Goal: Transaction & Acquisition: Book appointment/travel/reservation

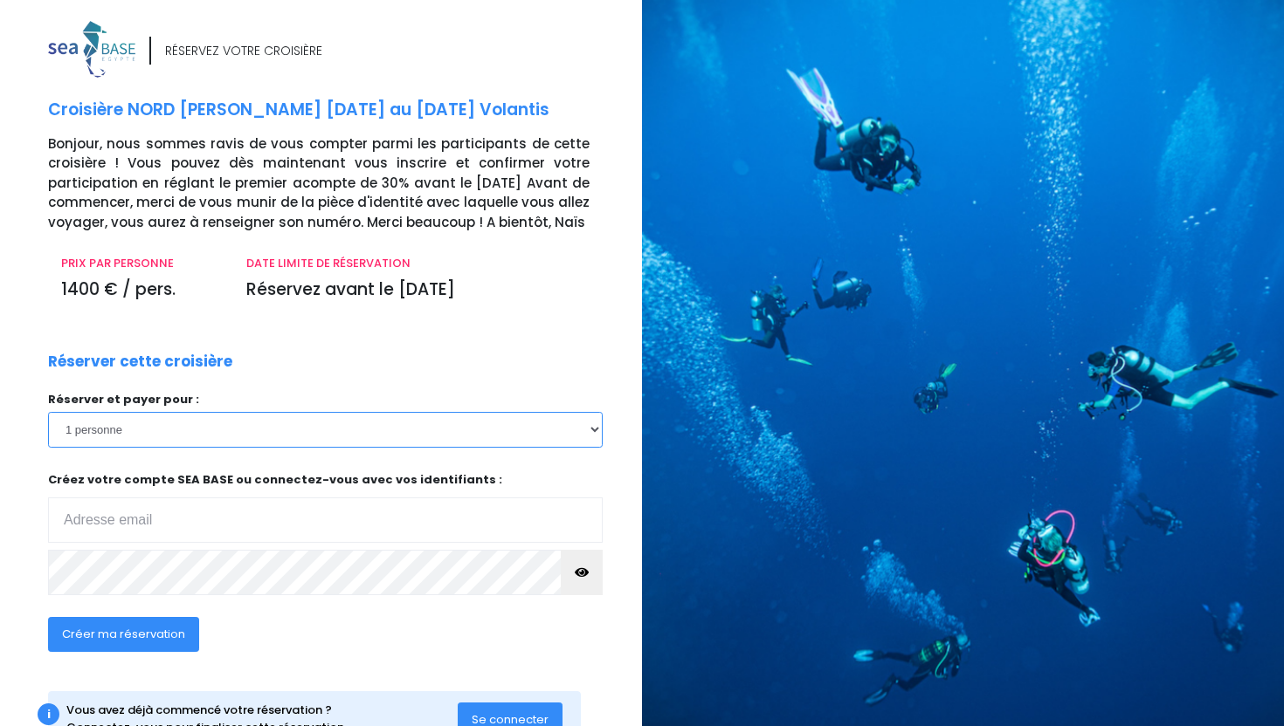
click at [589, 426] on select "1 personne 2 personnes 3 personnes 4 personnes 5 personnes 6 personnes" at bounding box center [325, 429] width 554 height 35
select select "2"
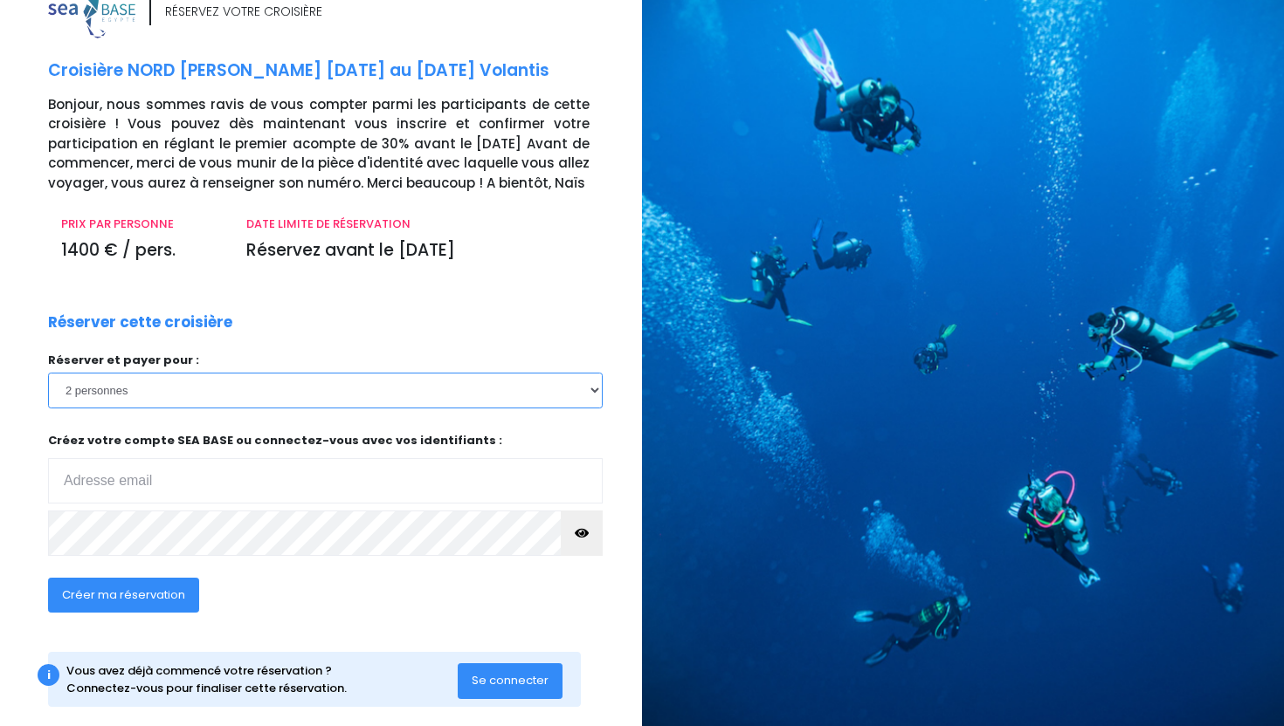
scroll to position [64, 0]
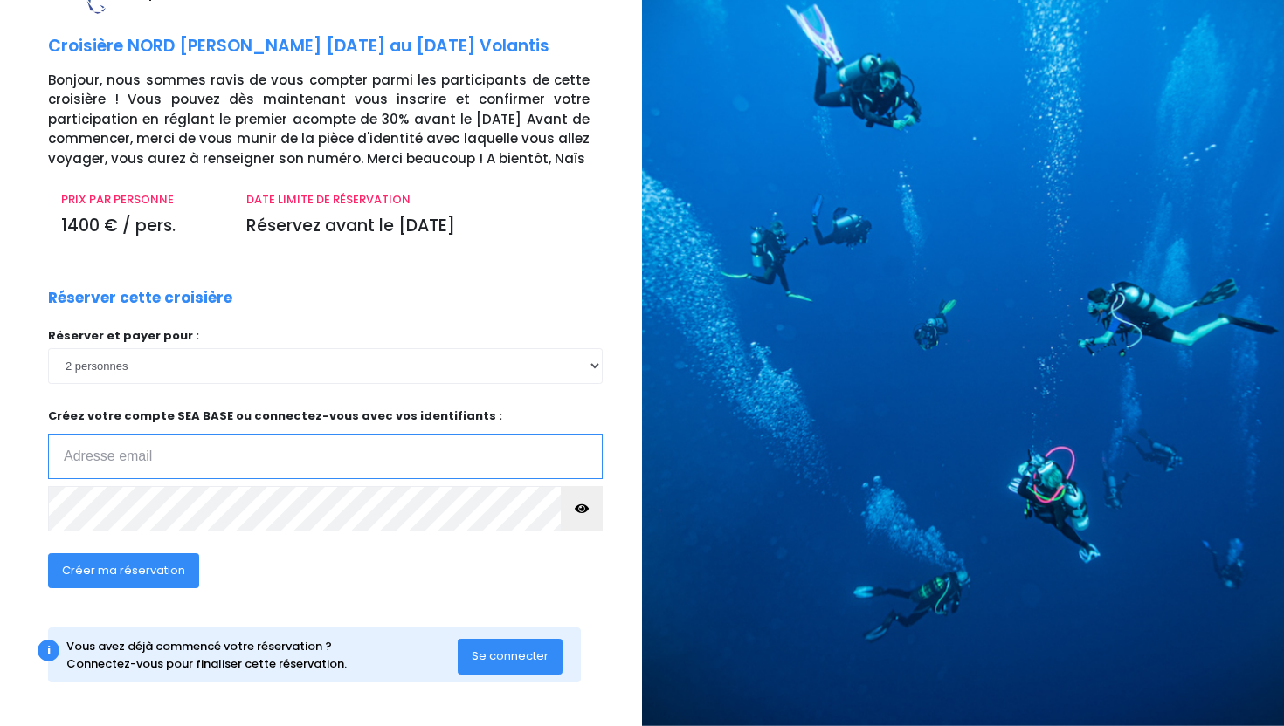
click at [256, 465] on input "email" at bounding box center [325, 456] width 554 height 45
type input "t.v.hermann@gmail.com"
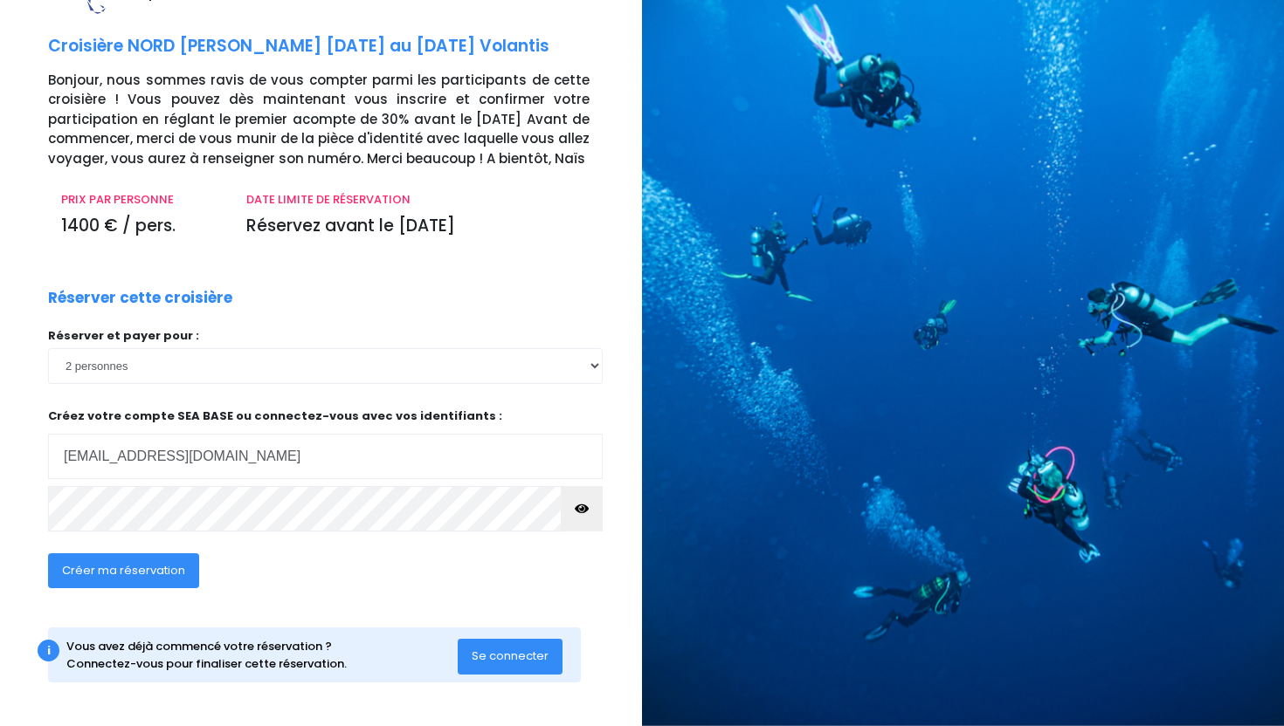
click at [137, 571] on span "Créer ma réservation" at bounding box center [123, 570] width 123 height 17
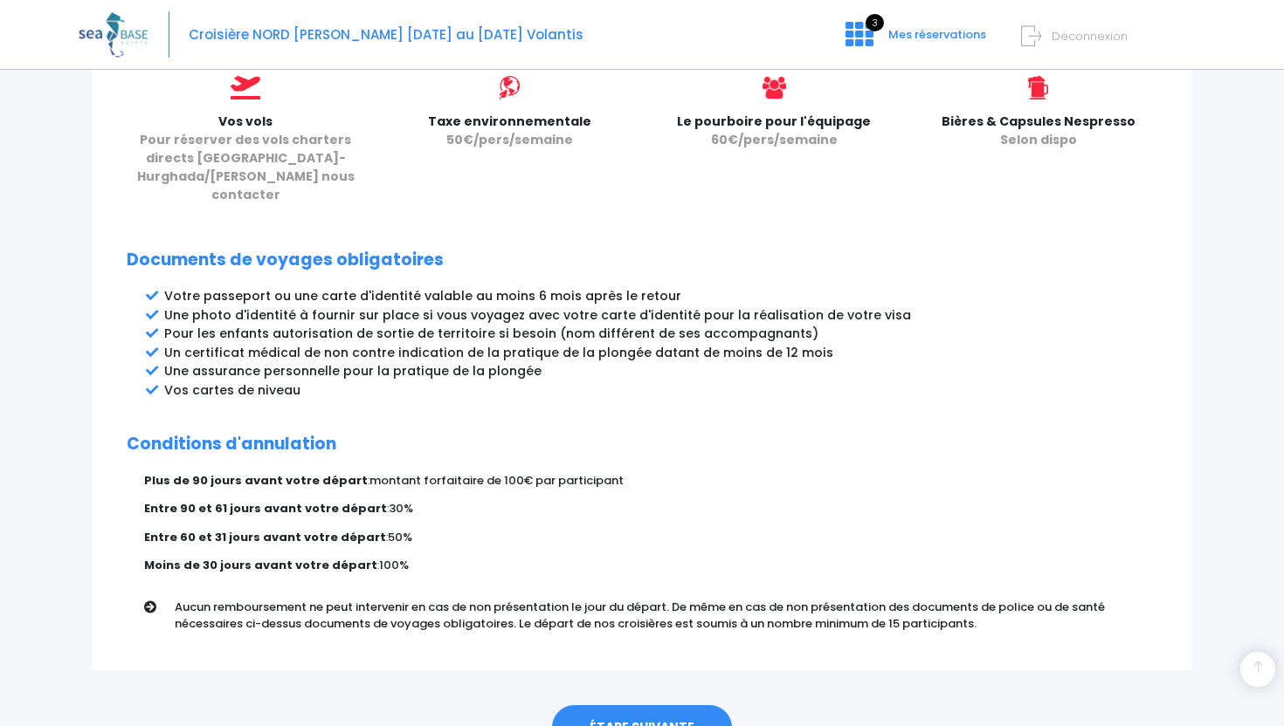
scroll to position [852, 0]
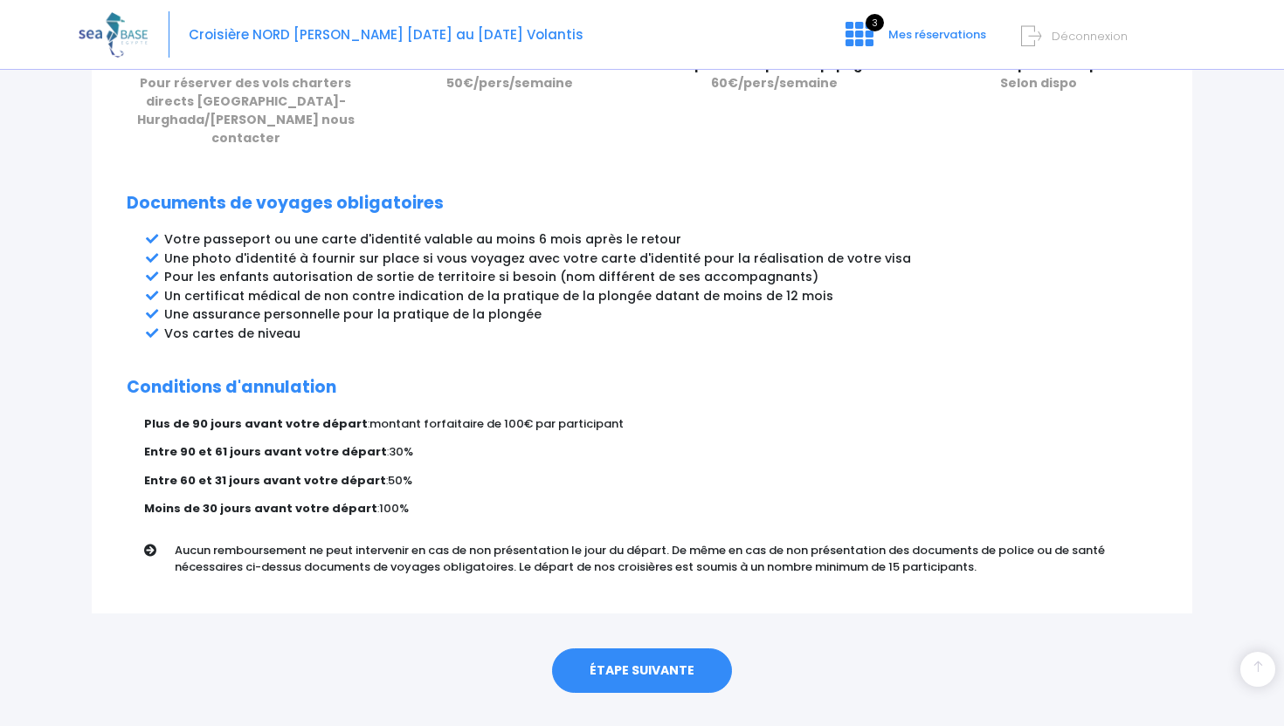
click at [595, 649] on link "ÉTAPE SUIVANTE" at bounding box center [642, 671] width 180 height 45
click at [623, 649] on link "ÉTAPE SUIVANTE" at bounding box center [642, 671] width 180 height 45
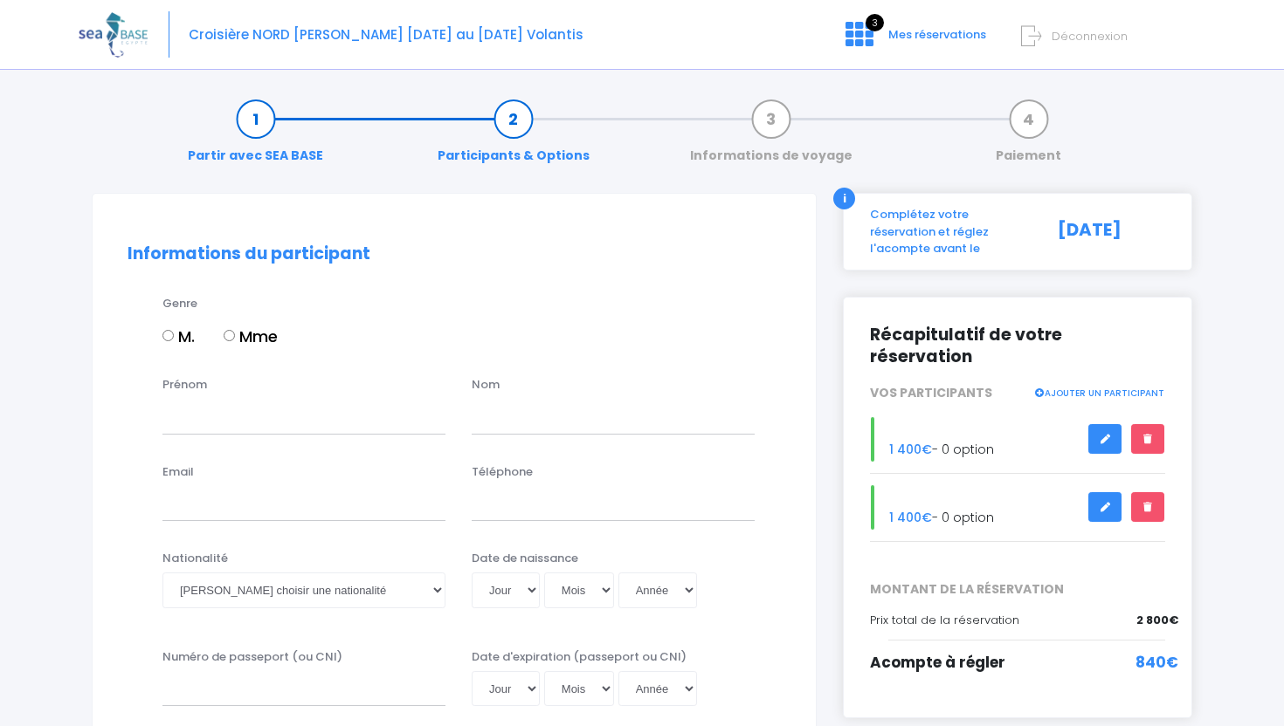
click at [165, 339] on input "M." at bounding box center [167, 335] width 11 height 11
radio input "true"
click at [178, 423] on input "Prénom" at bounding box center [303, 416] width 283 height 35
type input "Thierry"
click at [487, 429] on input "text" at bounding box center [613, 416] width 283 height 35
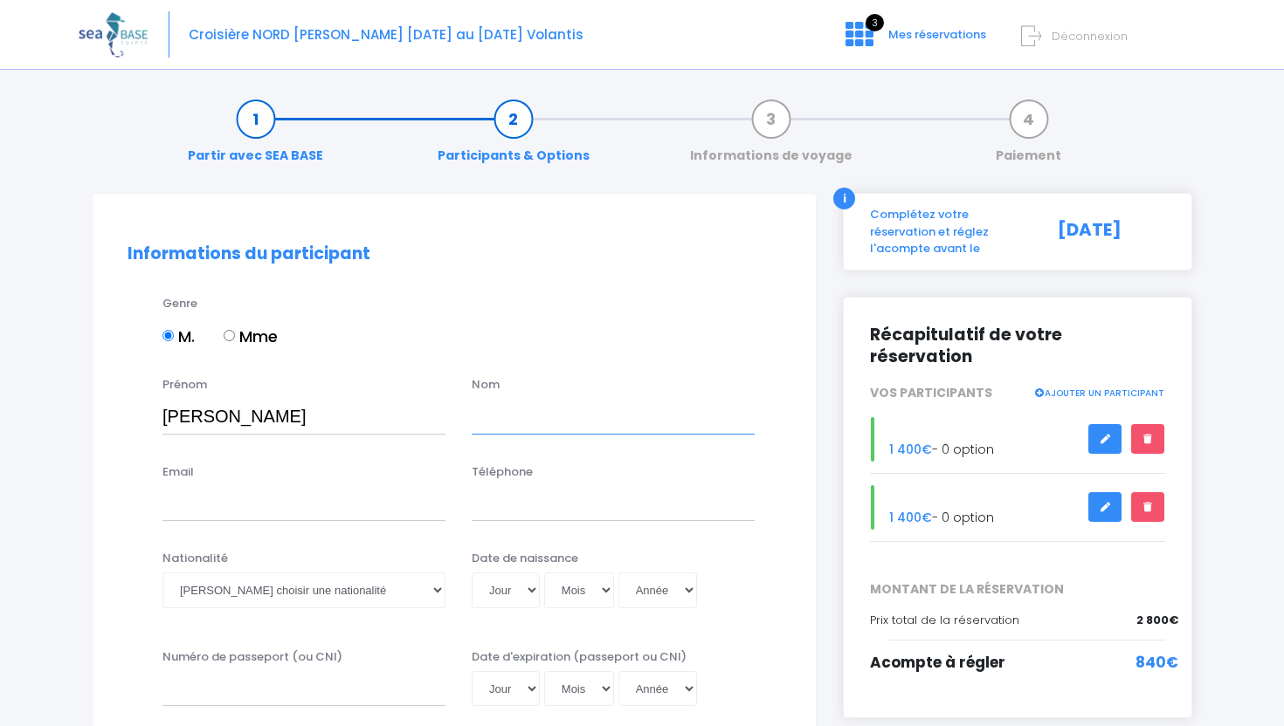
type input "HERMANN"
type input "t.v.hermann@gmail.com"
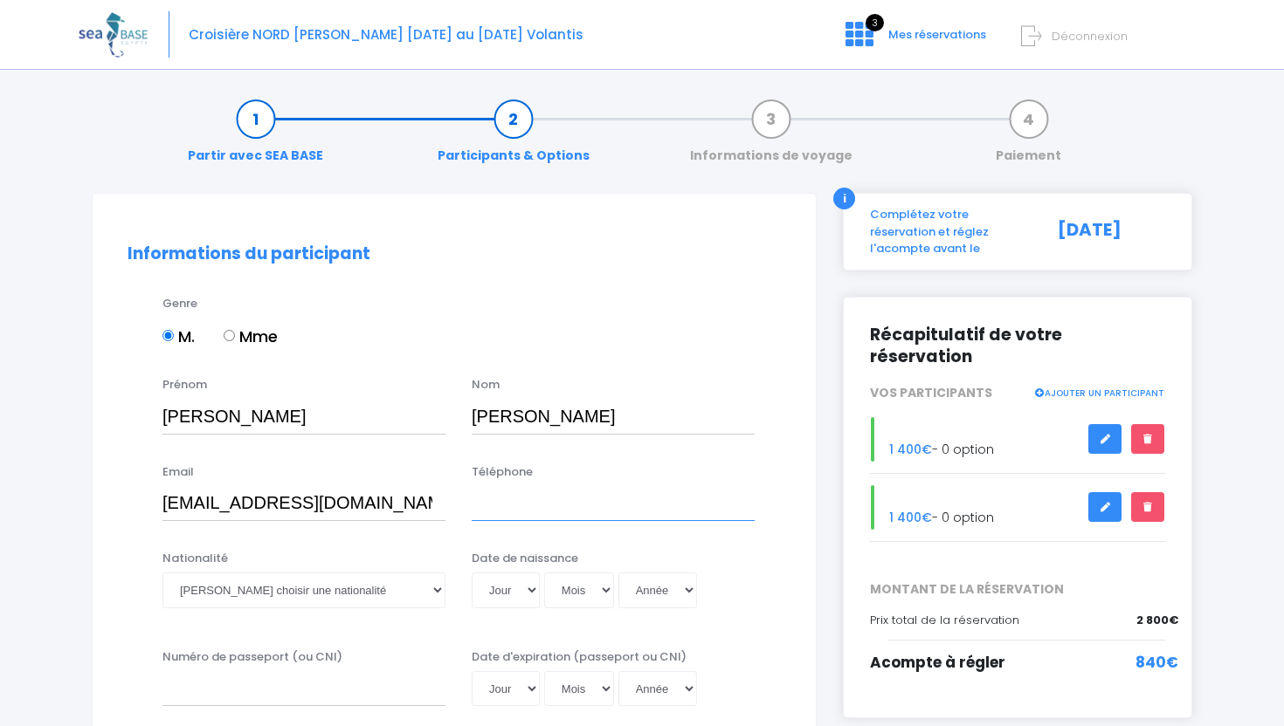
click at [487, 510] on input "Téléphone" at bounding box center [613, 503] width 283 height 35
type input "0750530698"
click at [437, 588] on select "Veuillez choisir une nationalité Afghane Albanaise Algerienne Allemande America…" at bounding box center [303, 590] width 283 height 35
select select "Française"
click at [532, 590] on select "Jour 01 02 03 04 05 06 07 08 09 10 11 12 13 14 15 16 17 18 19 20 21 22 23 24 25…" at bounding box center [506, 590] width 68 height 35
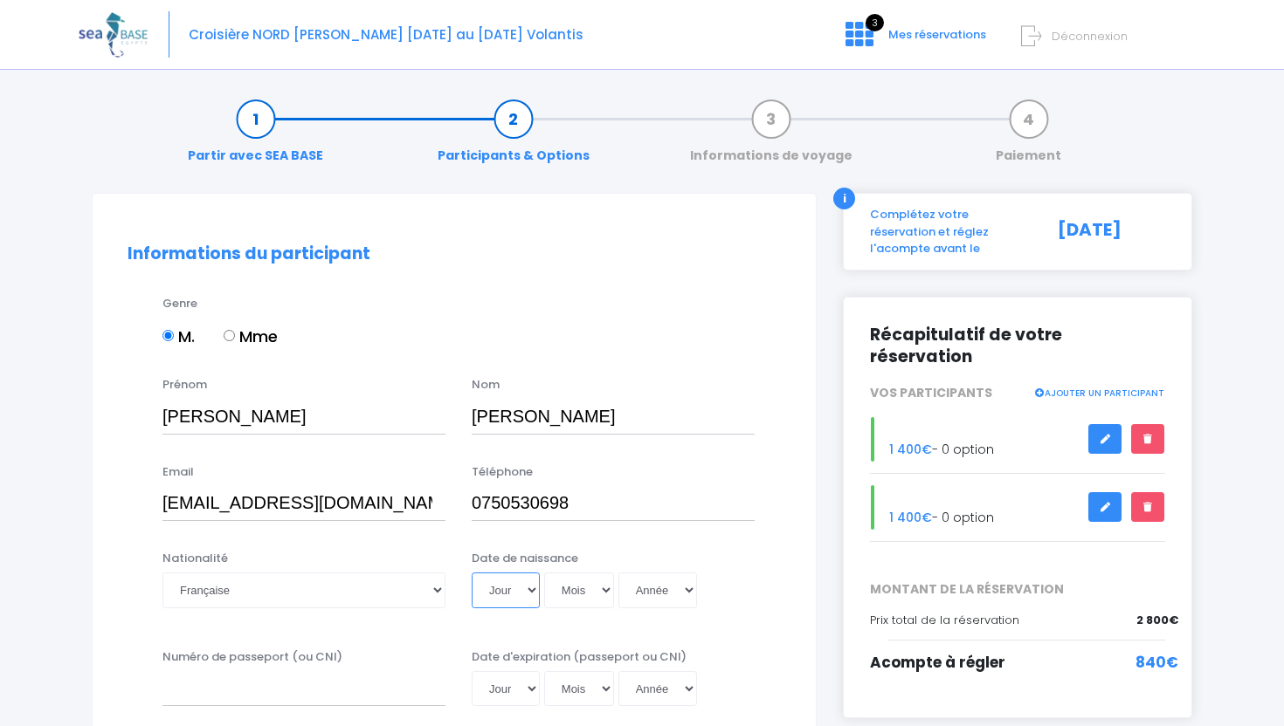
select select "05"
click at [608, 588] on select "Mois 01 02 03 04 05 06 07 08 09 10 11 12" at bounding box center [579, 590] width 70 height 35
select select "08"
click at [691, 586] on select "Année 2045 2044 2043 2042 2041 2040 2039 2038 2037 2036 2035 2034 2033 2032 203…" at bounding box center [657, 590] width 79 height 35
select select "1967"
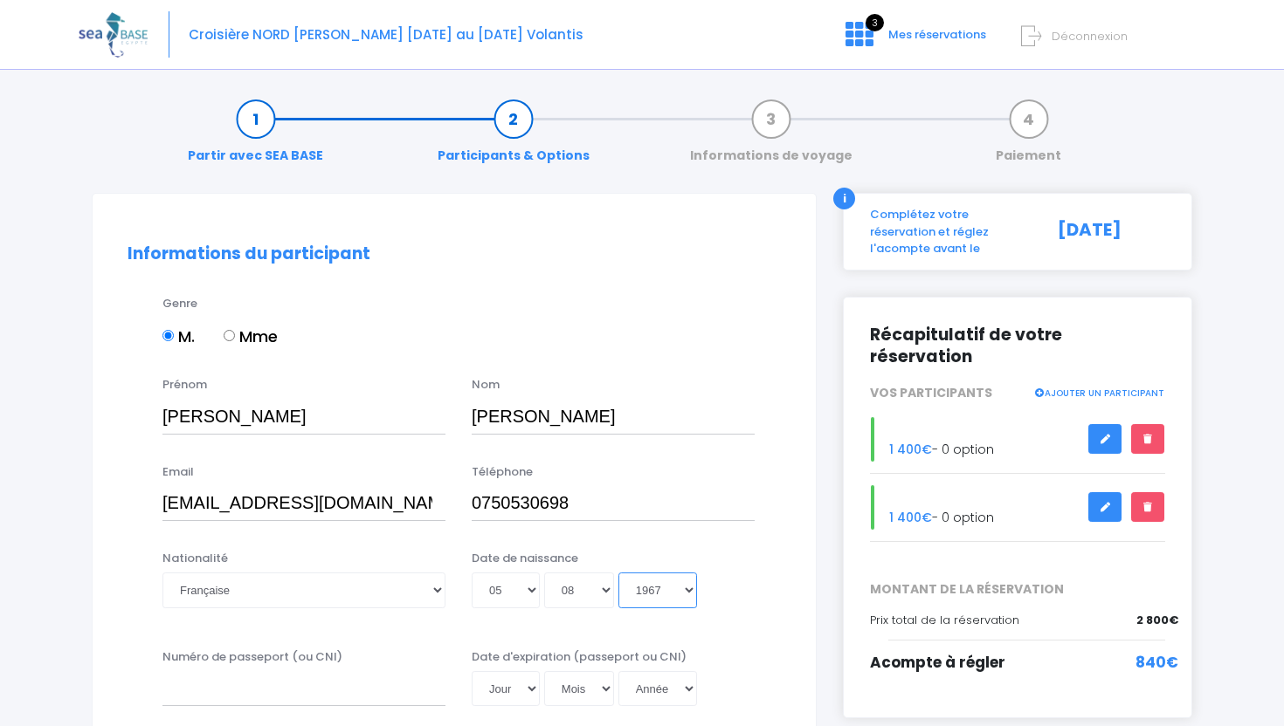
type input "1967-08-05"
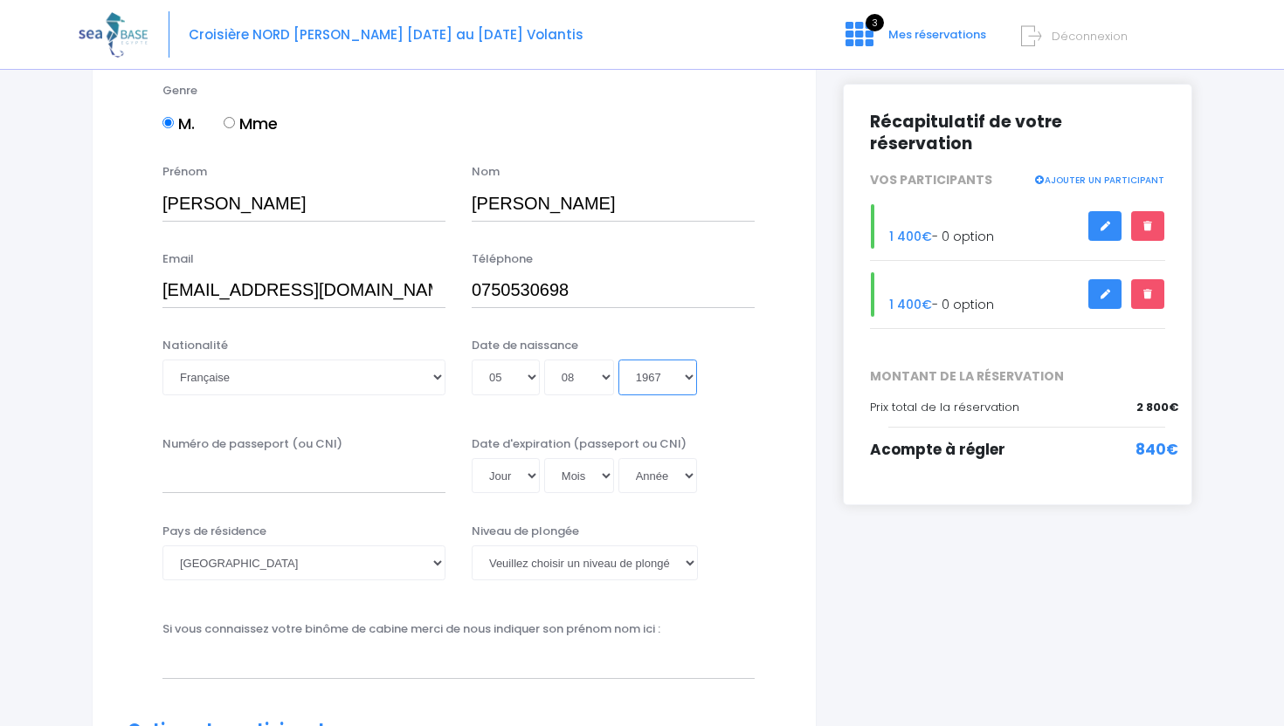
scroll to position [218, 0]
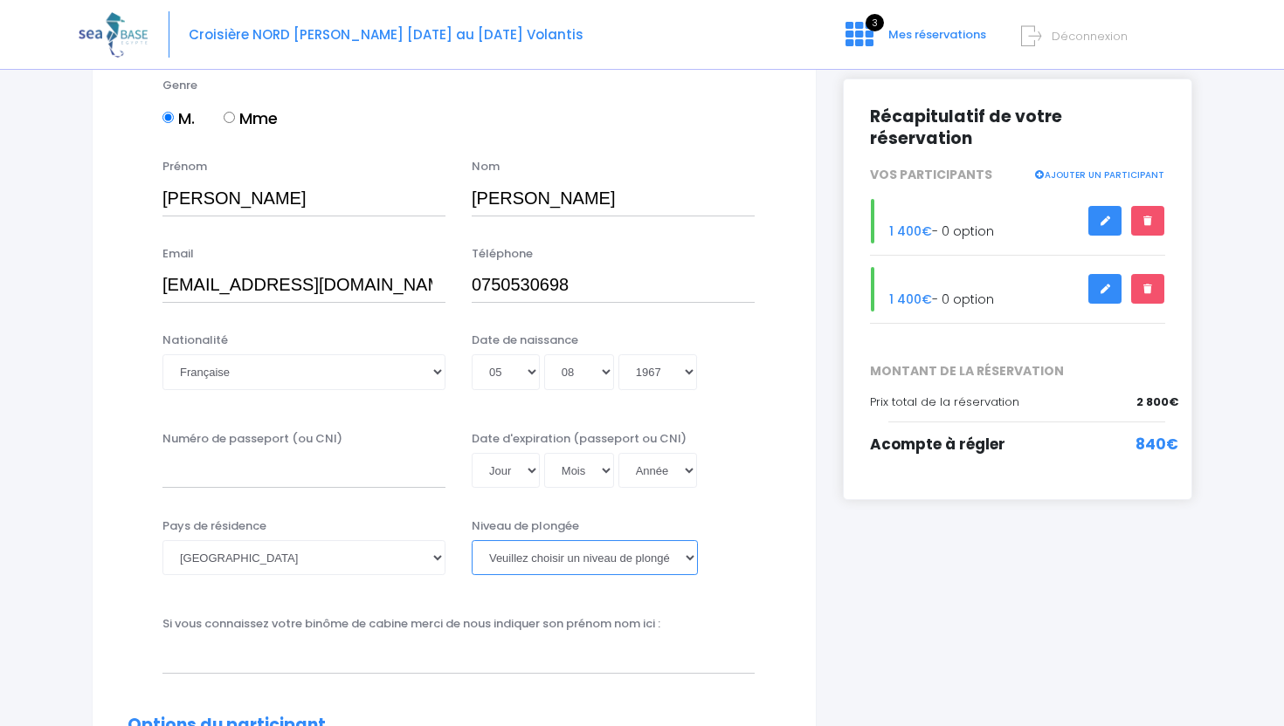
click at [684, 556] on select "Veuillez choisir un niveau de plongée Non plongeur Junior OW diver Adventure OW…" at bounding box center [585, 558] width 226 height 35
select select "PADI Dive Master"
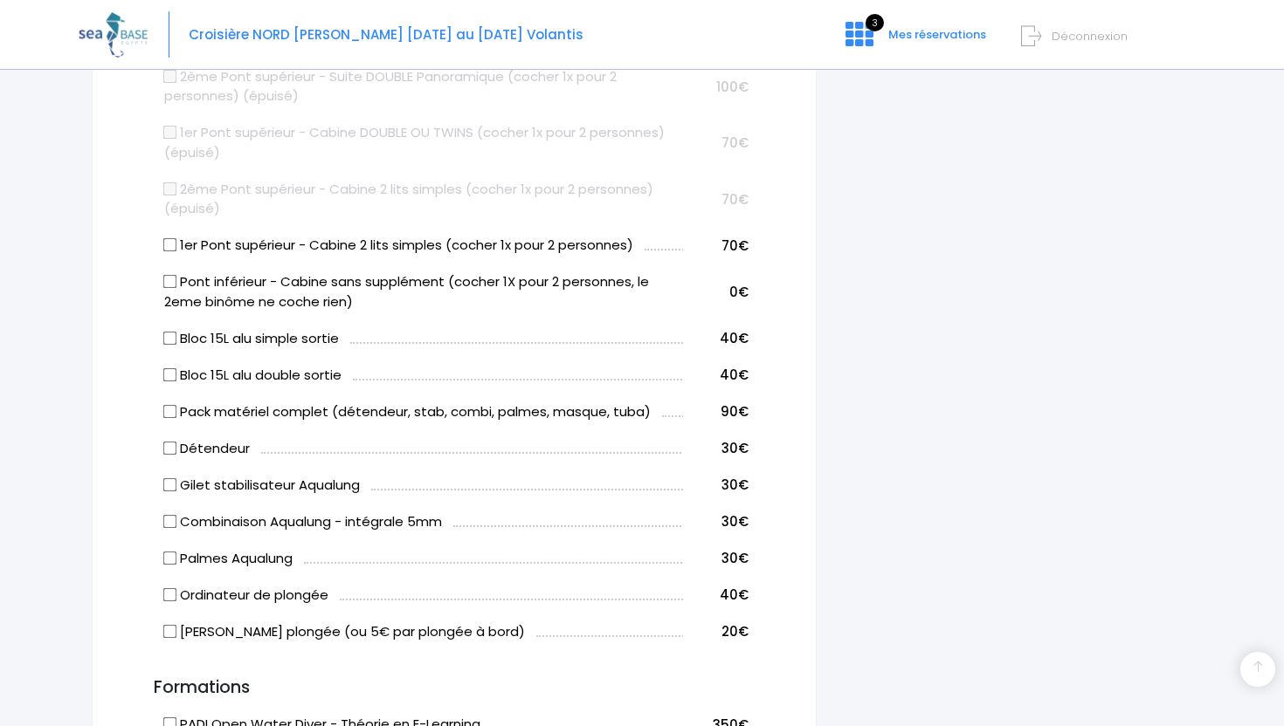
scroll to position [953, 0]
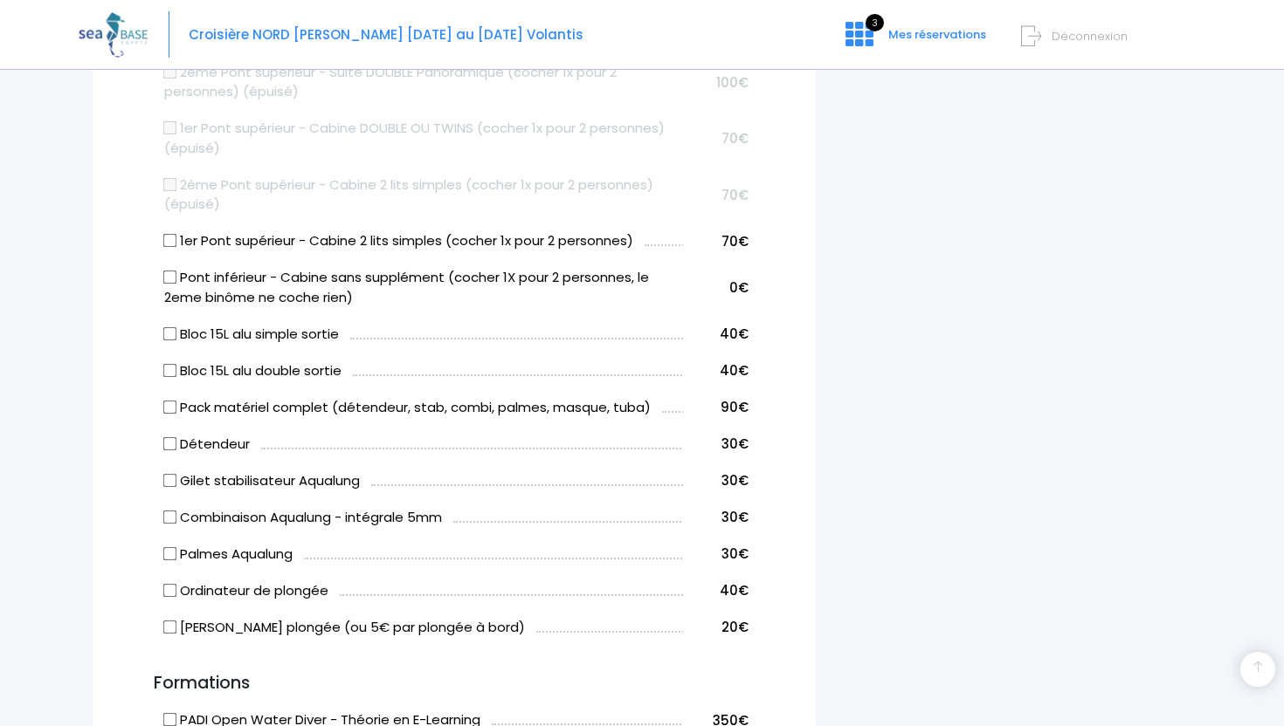
click at [174, 240] on input "1er Pont supérieur - Cabine 2 lits simples (cocher 1x pour 2 personnes)" at bounding box center [170, 241] width 14 height 14
checkbox input "true"
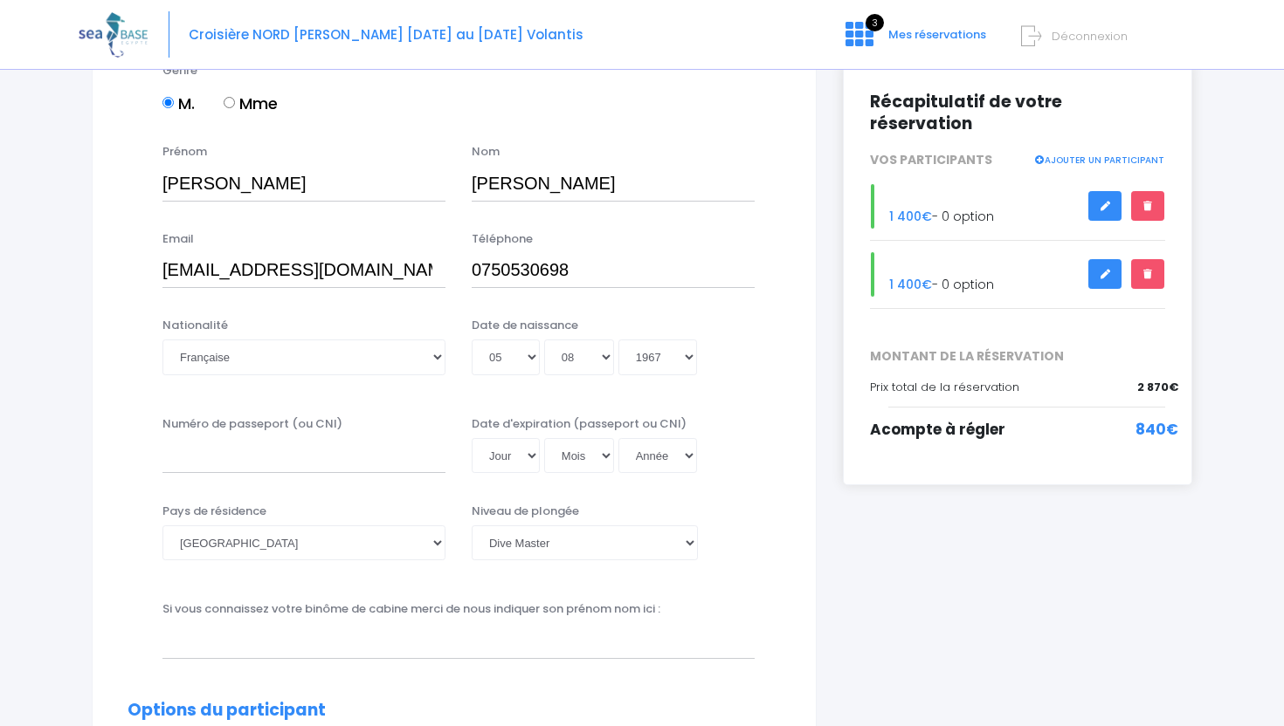
scroll to position [239, 0]
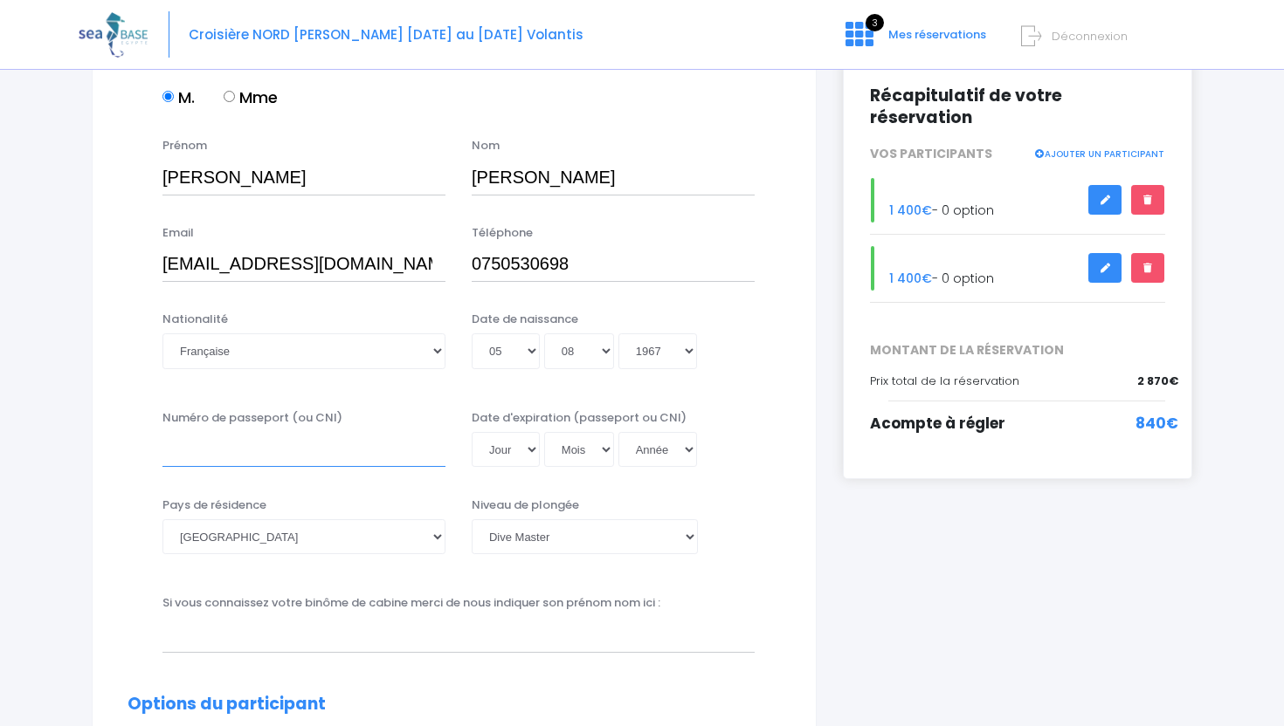
click at [270, 444] on input "Numéro de passeport (ou CNI)" at bounding box center [303, 449] width 283 height 35
type input "21EE40617"
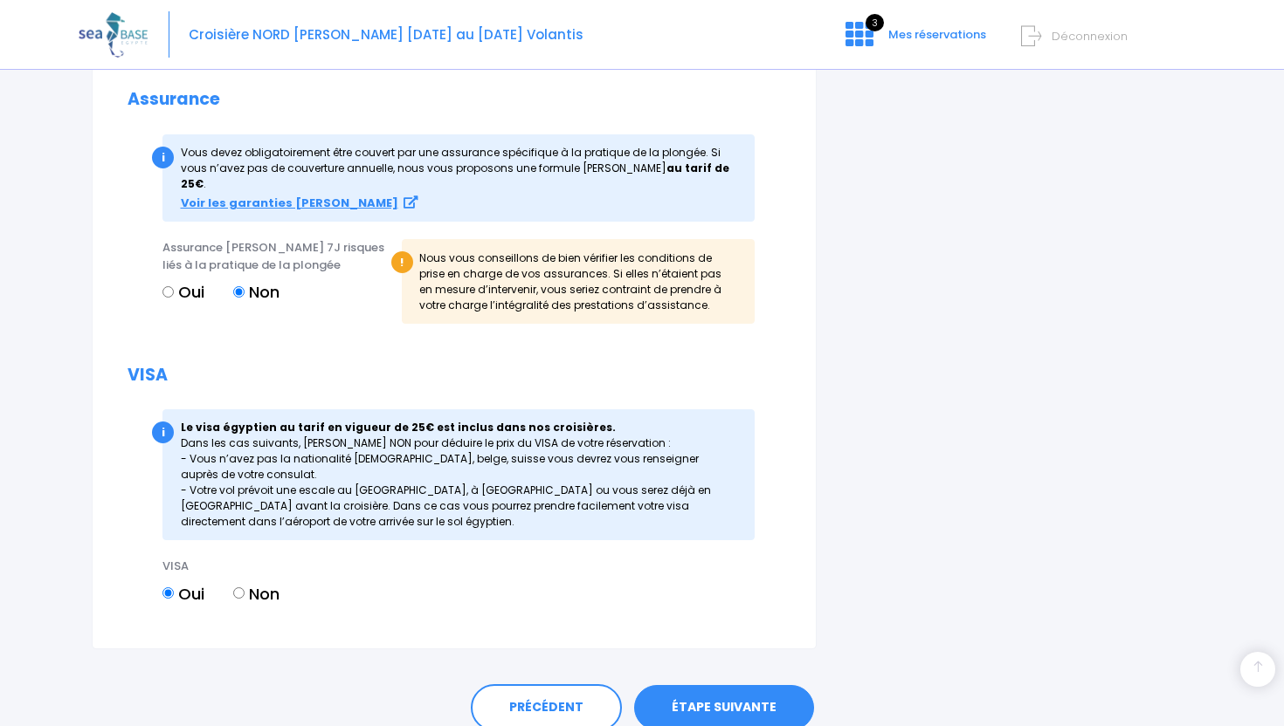
scroll to position [2024, 0]
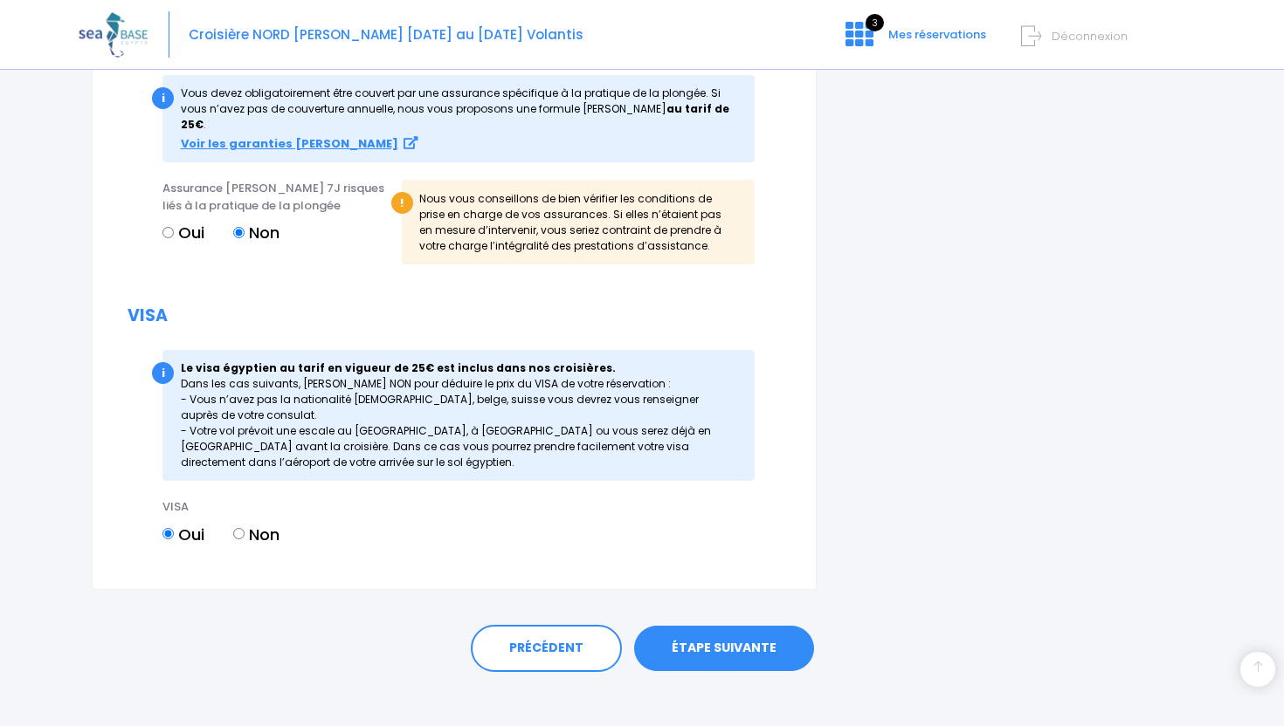
click at [706, 636] on link "ÉTAPE SUIVANTE" at bounding box center [724, 648] width 180 height 45
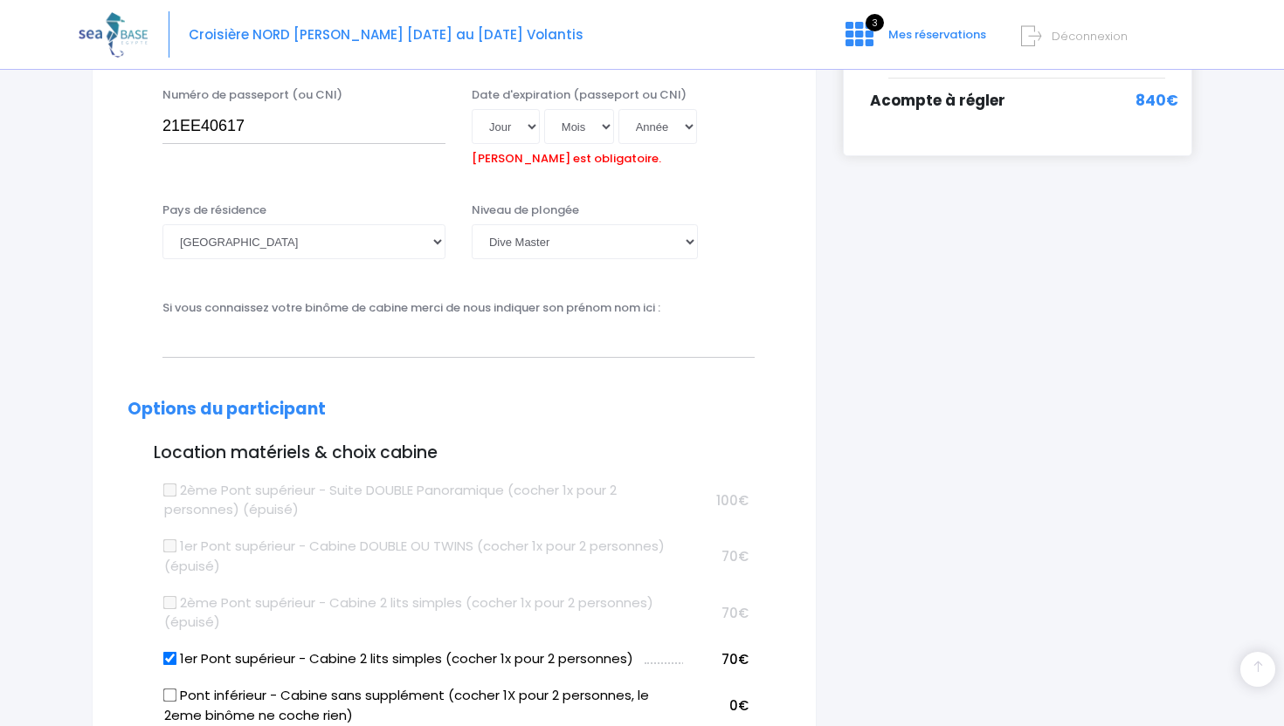
scroll to position [532, 0]
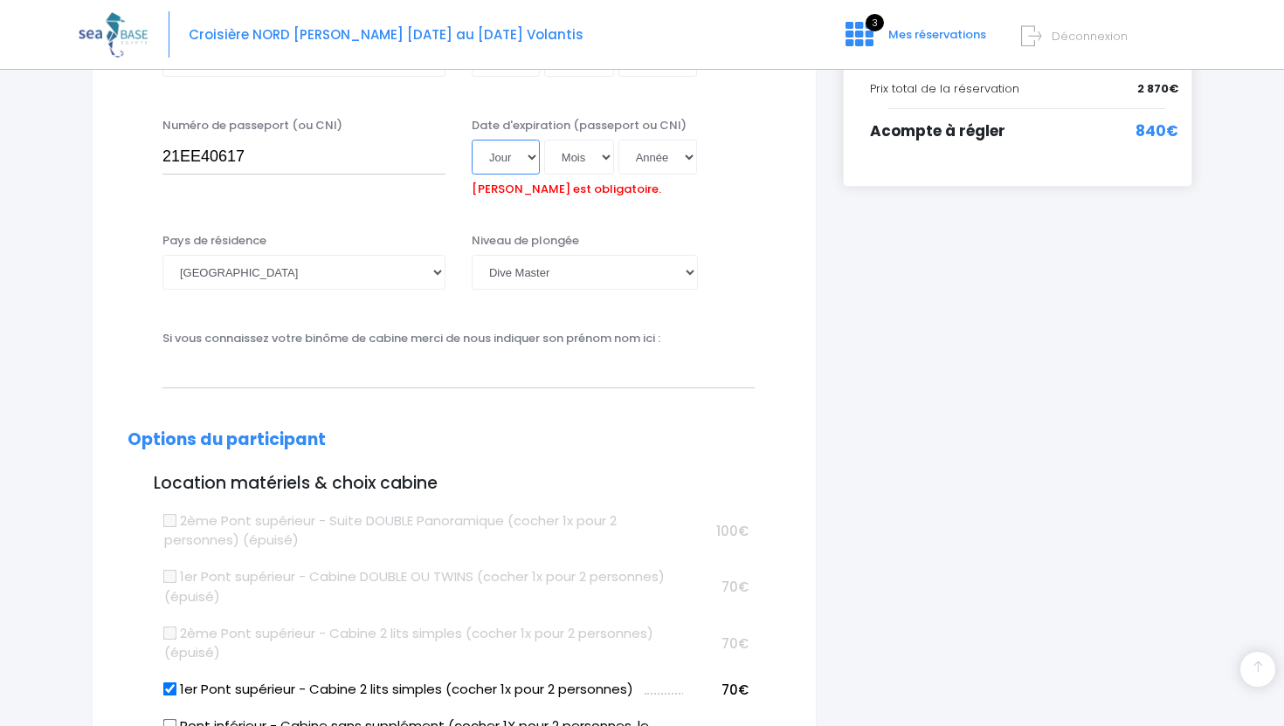
click at [529, 156] on select "Jour 01 02 03 04 05 06 07 08 09 10 11 12 13 14 15 16 17 18 19 20 21 22 23 24 25…" at bounding box center [506, 157] width 68 height 35
select select "19"
click at [604, 149] on select "Mois 01 02 03 04 05 06 07 08 09 10 11 12" at bounding box center [579, 157] width 70 height 35
select select "12"
click at [685, 156] on select "Année 2045 2044 2043 2042 2041 2040 2039 2038 2037 2036 2035 2034 2033 2032 203…" at bounding box center [657, 157] width 79 height 35
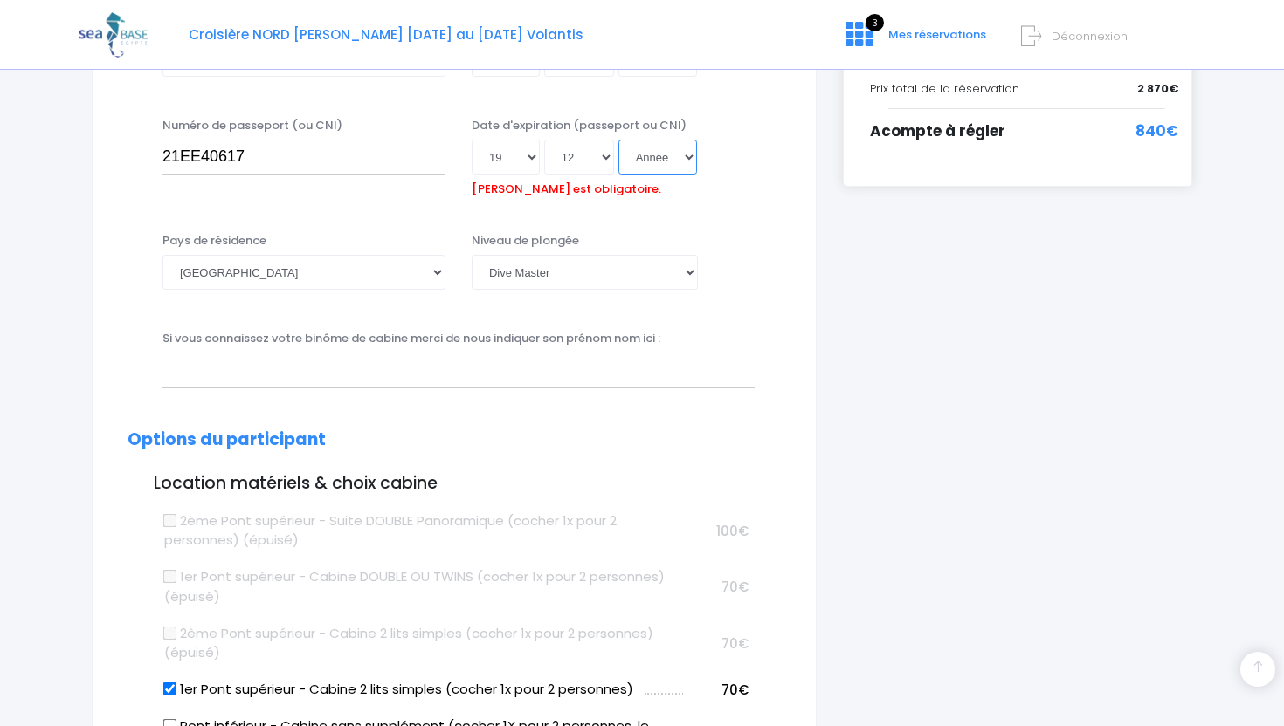
select select "2031"
type input "2031-12-19"
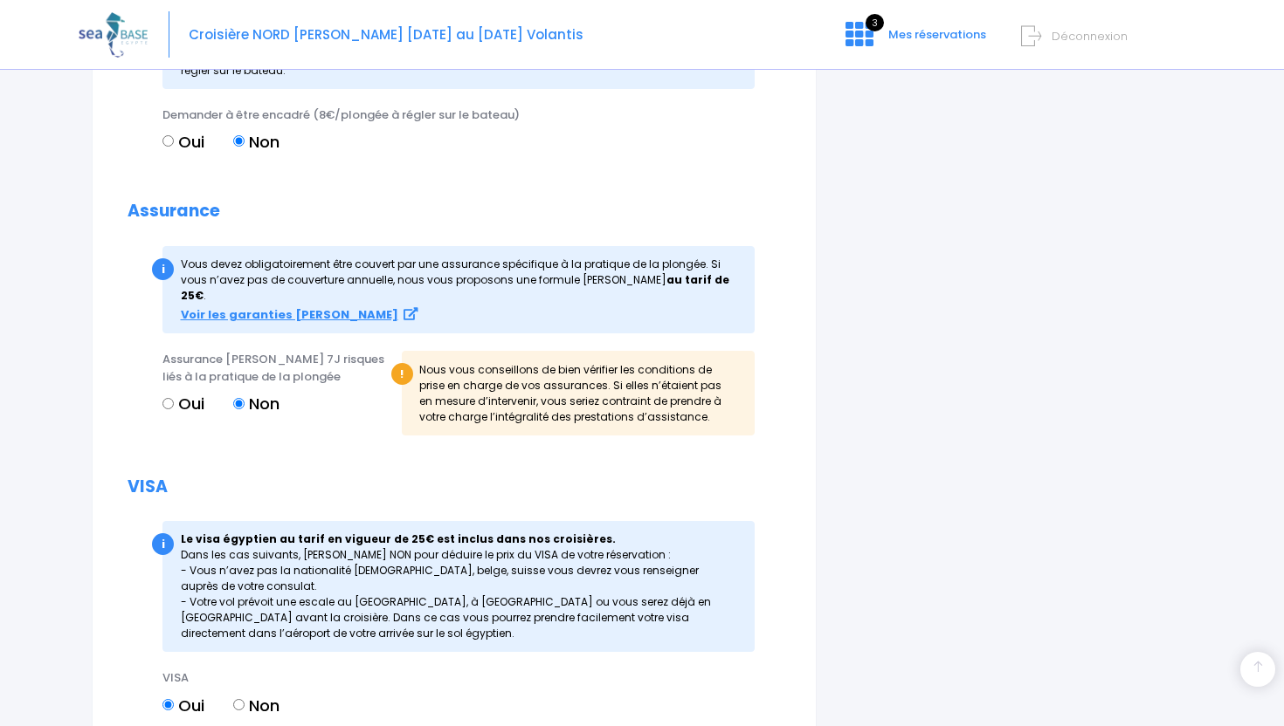
scroll to position [2052, 0]
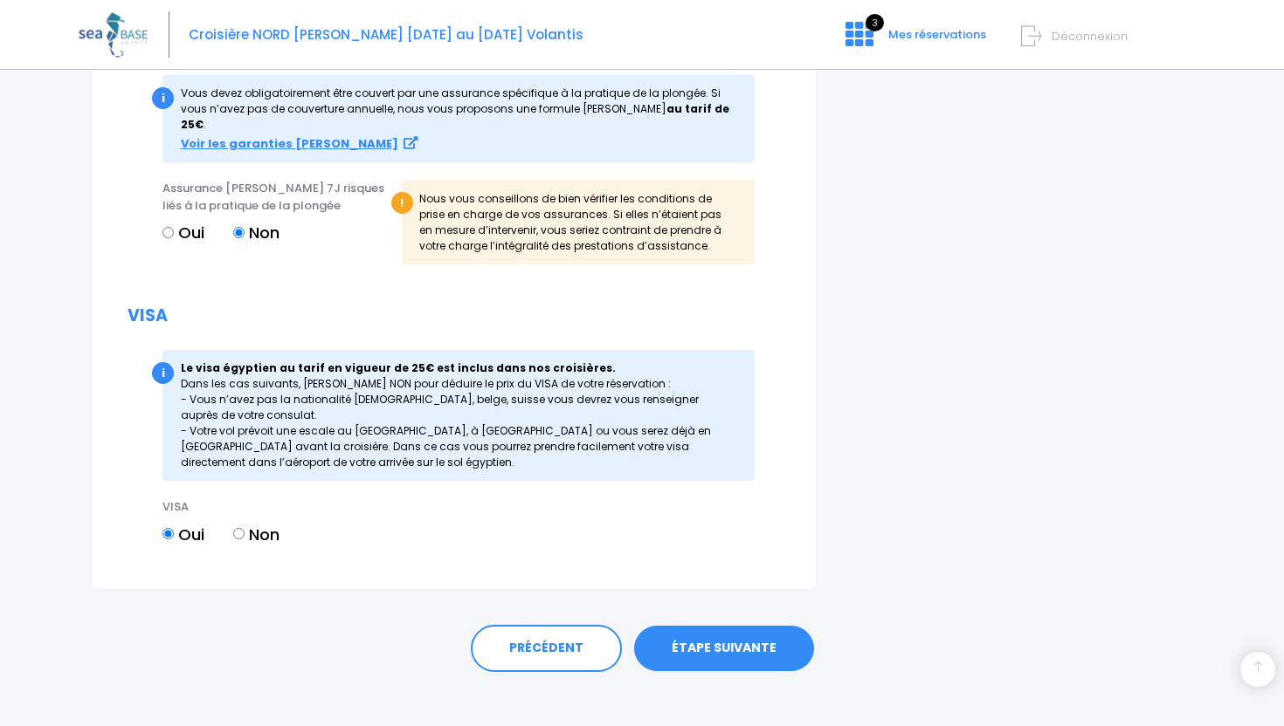
click at [713, 627] on link "ÉTAPE SUIVANTE" at bounding box center [724, 648] width 180 height 45
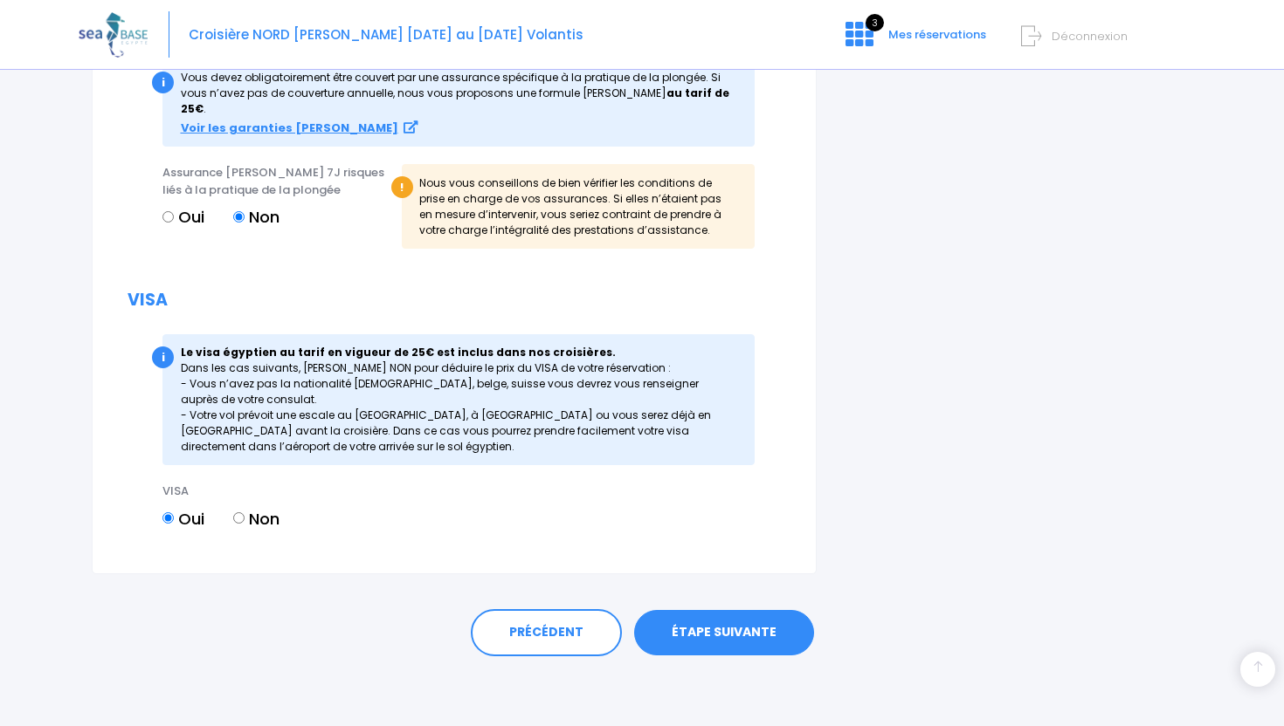
scroll to position [2024, 0]
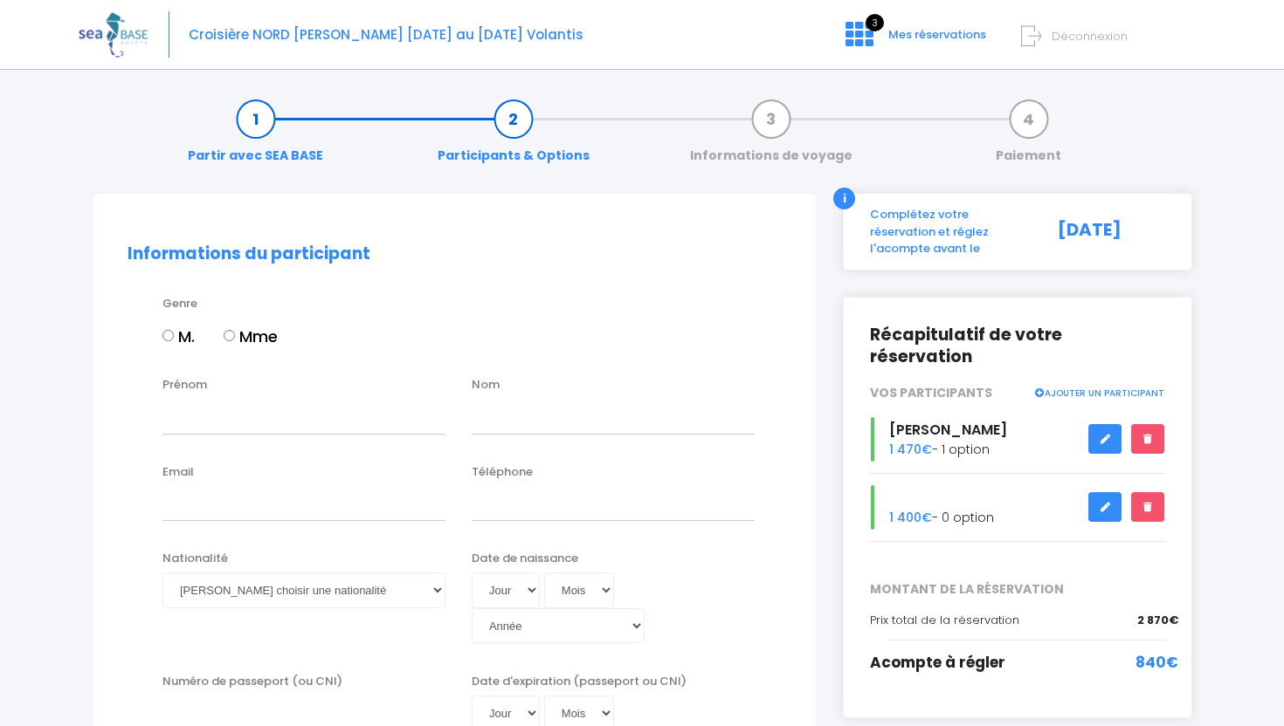
click at [228, 339] on input "Mme" at bounding box center [229, 335] width 11 height 11
radio input "true"
click at [205, 422] on input "Prénom" at bounding box center [303, 416] width 283 height 35
type input "Virginie"
type input "[PERSON_NAME]"
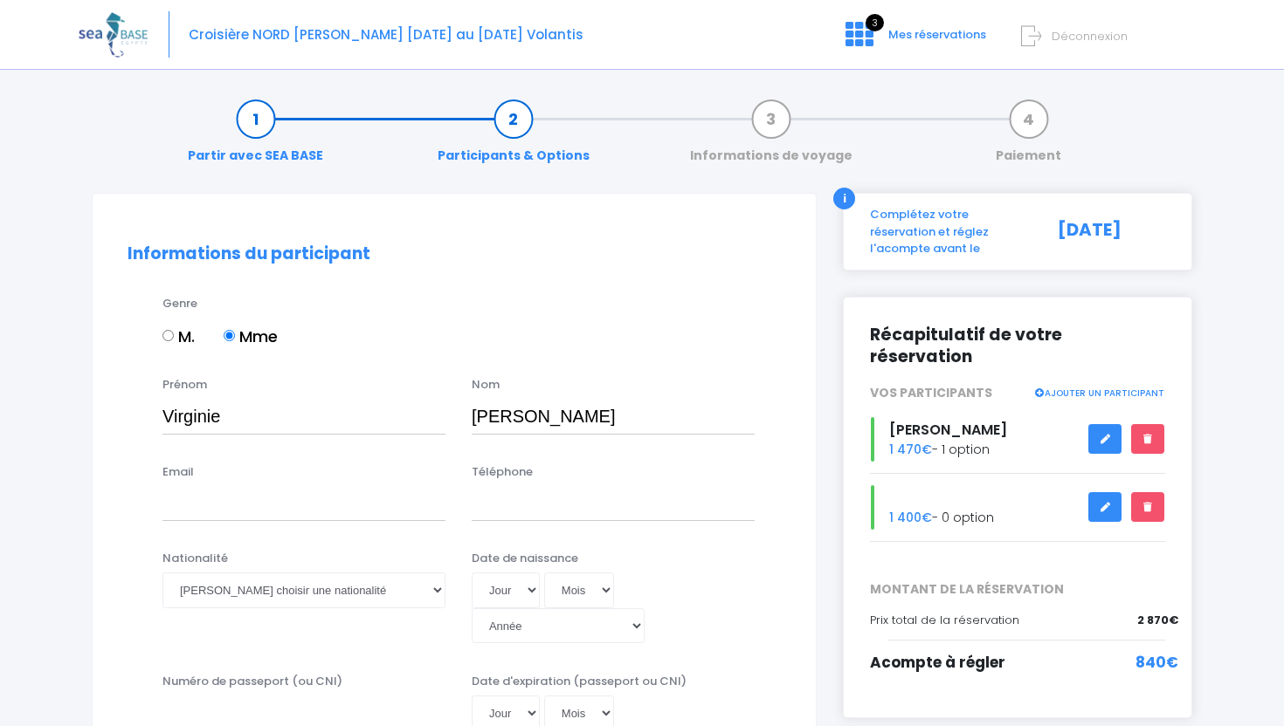
type input "t.v.hermann@gmail.com"
click at [491, 508] on input "Téléphone" at bounding box center [613, 503] width 283 height 35
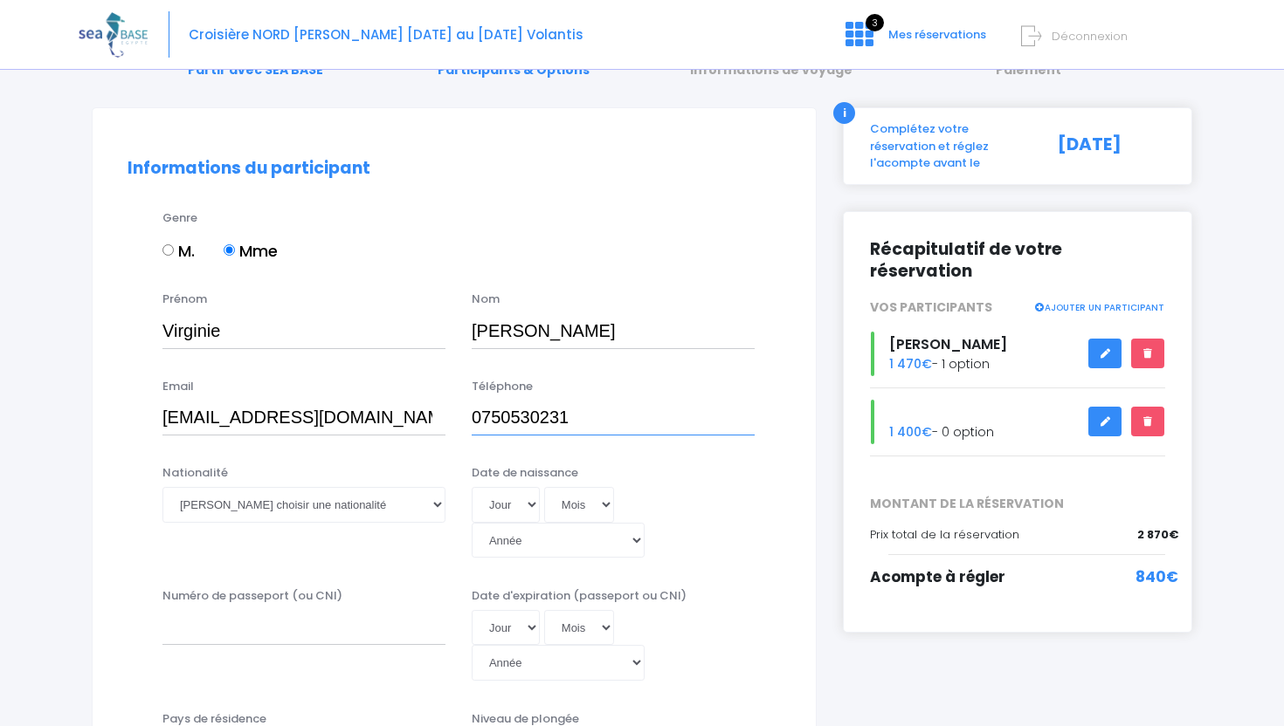
scroll to position [224, 0]
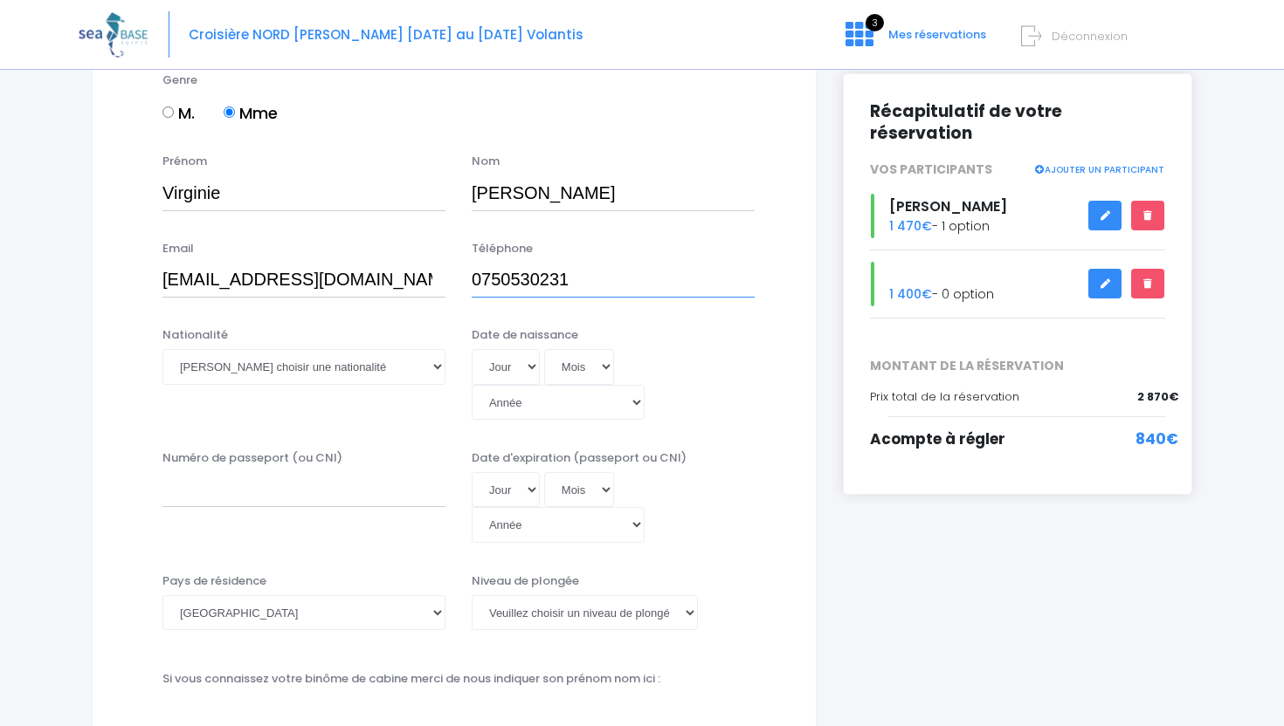
type input "0750530231"
click at [440, 363] on select "Veuillez choisir une nationalité Afghane Albanaise Algerienne Allemande America…" at bounding box center [303, 366] width 283 height 35
select select "Française"
click at [534, 358] on select "Jour 01 02 03 04 05 06 07 08 09 10 11 12 13 14 15 16 17 18 19 20 21 22 23 24 25…" at bounding box center [506, 366] width 68 height 35
select select "20"
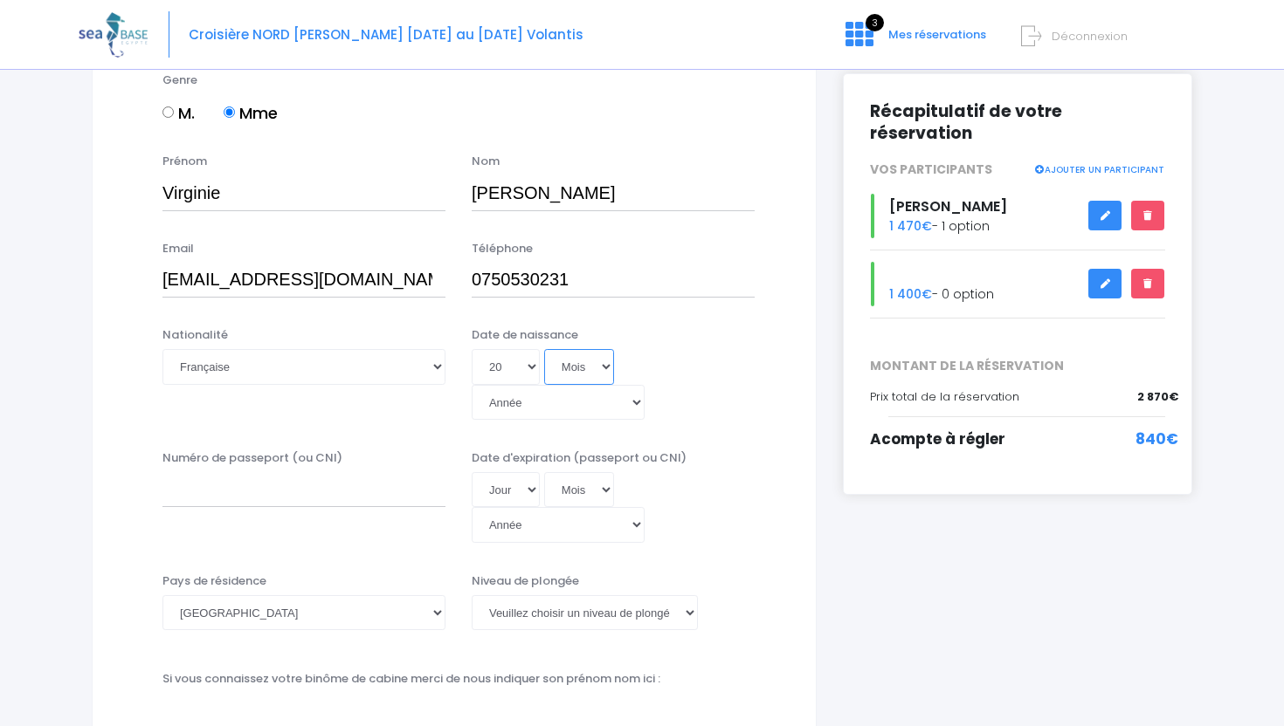
click at [604, 366] on select "Mois 01 02 03 04 05 06 07 08 09 10 11 12" at bounding box center [579, 366] width 70 height 35
select select "01"
click at [644, 385] on select "Année 2045 2044 2043 2042 2041 2040 2039 2038 2037 2036 2035 2034 2033 2032 203…" at bounding box center [558, 402] width 173 height 35
select select "1968"
type input "1968-01-20"
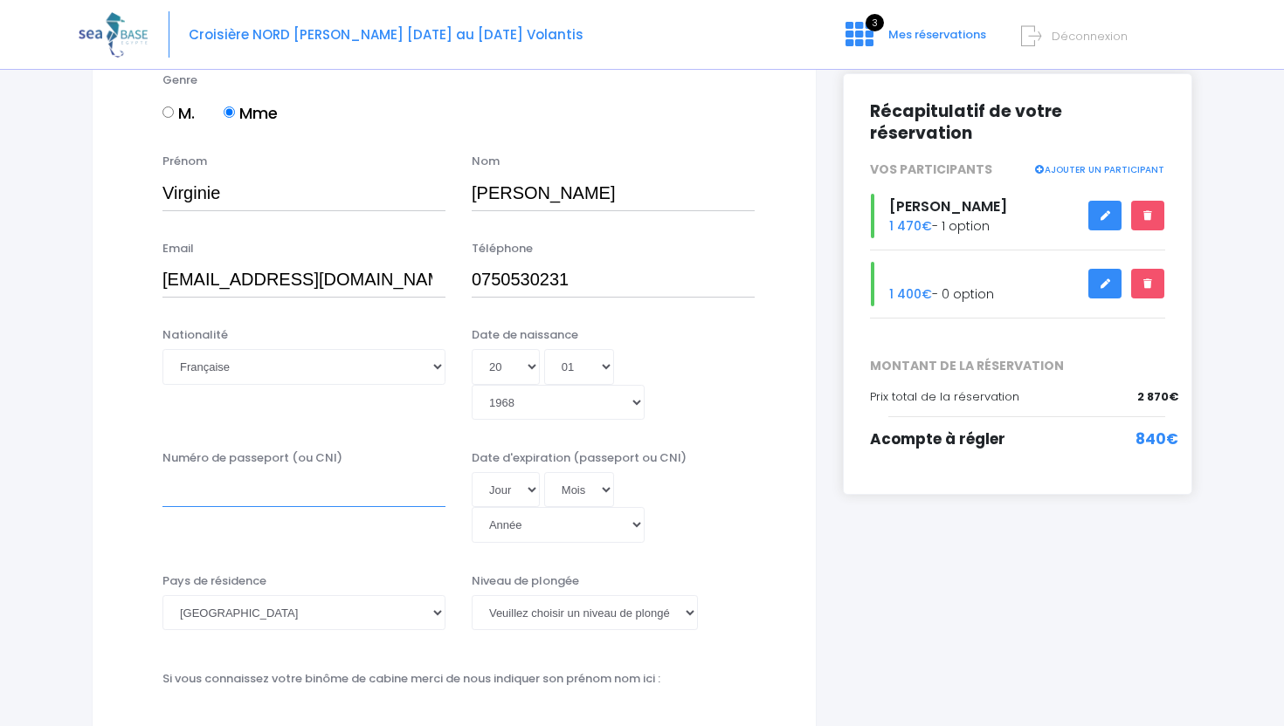
click at [302, 472] on input "Numéro de passeport (ou CNI)" at bounding box center [303, 489] width 283 height 35
type input "21EC75718"
click at [528, 472] on select "Jour 01 02 03 04 05 06 07 08 09 10 11 12 13 14 15 16 17 18 19 20 21 22 23 24 25…" at bounding box center [506, 489] width 68 height 35
select select "02"
click at [605, 472] on select "Mois 01 02 03 04 05 06 07 08 09 10 11 12" at bounding box center [579, 489] width 70 height 35
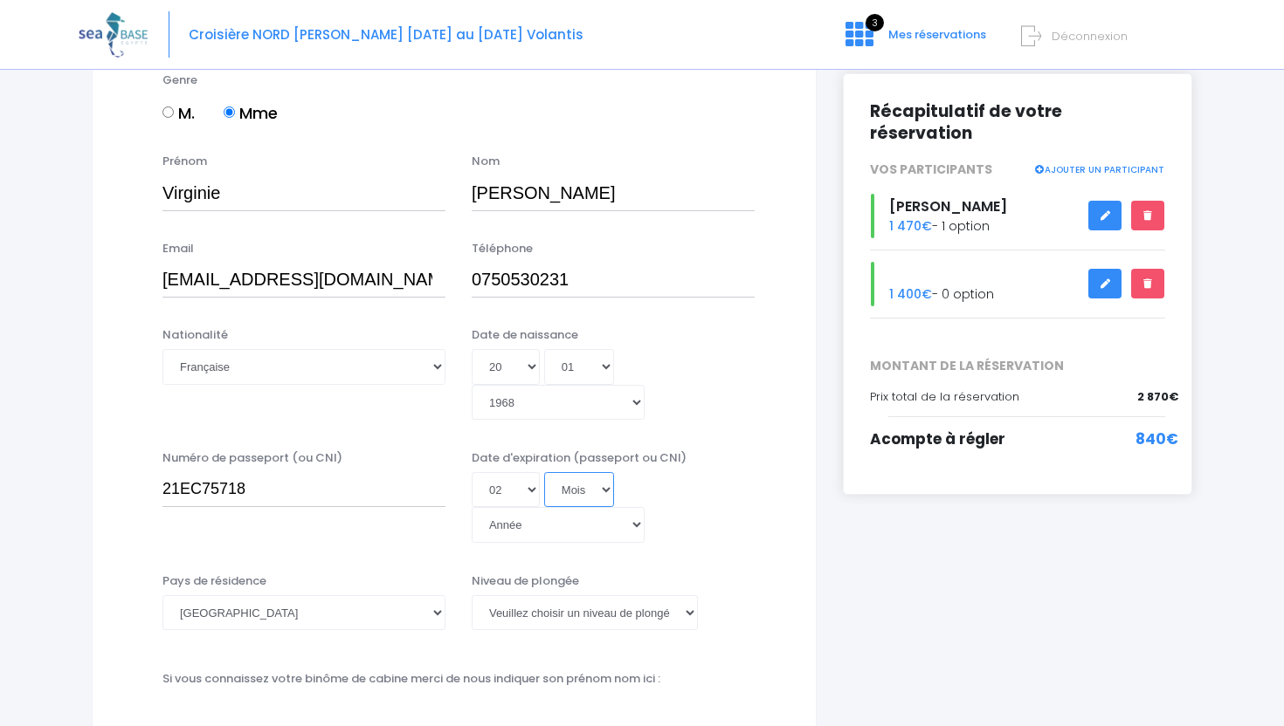
select select "12"
click at [644, 507] on select "Année 2045 2044 2043 2042 2041 2040 2039 2038 2037 2036 2035 2034 2033 2032 203…" at bounding box center [558, 524] width 173 height 35
select select "2031"
type input "2031-12-02"
click at [686, 596] on select "Veuillez choisir un niveau de plongée Non plongeur Junior OW diver Adventure OW…" at bounding box center [585, 613] width 226 height 35
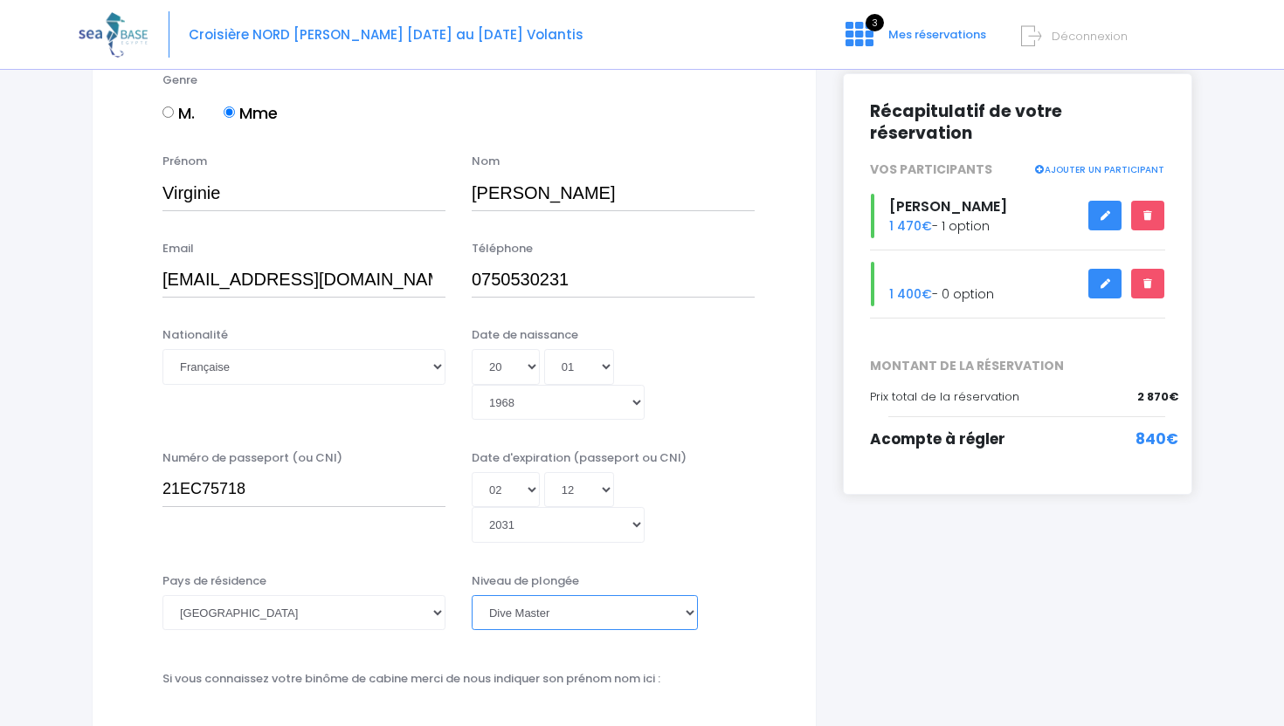
click at [690, 596] on select "Veuillez choisir un niveau de plongée Non plongeur Junior OW diver Adventure OW…" at bounding box center [585, 613] width 226 height 35
select select "PADI Rescue diver"
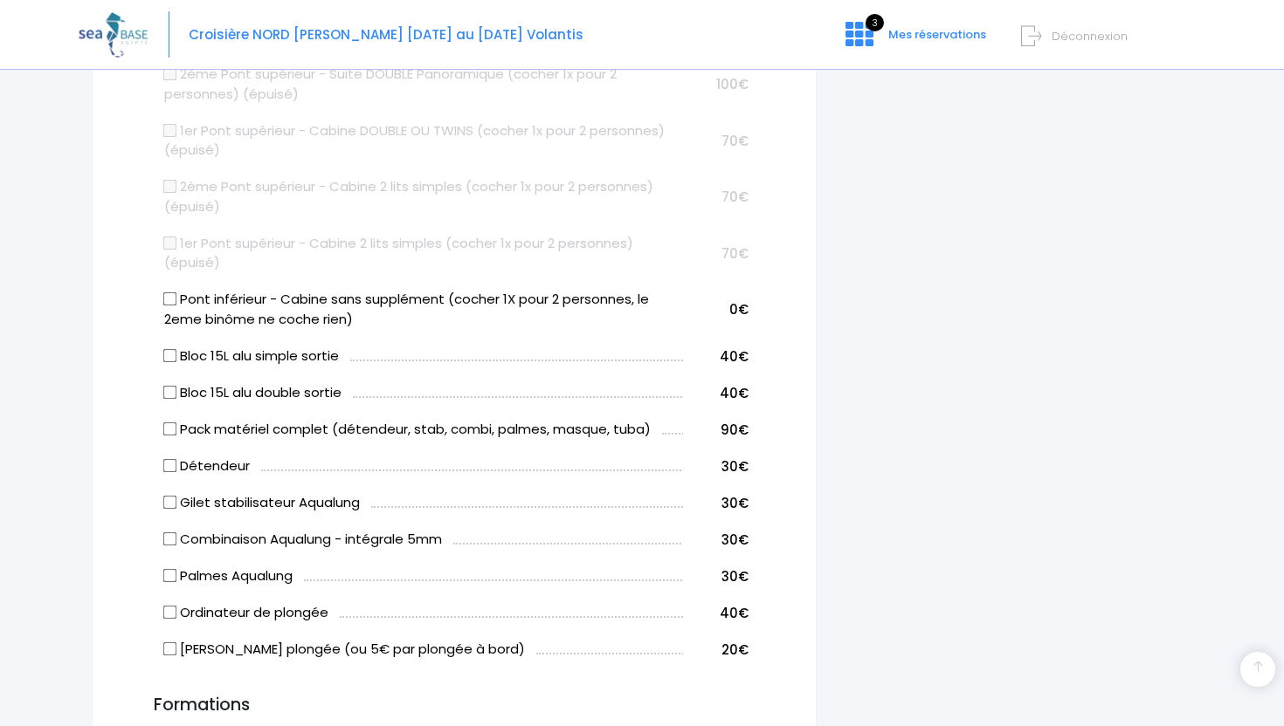
scroll to position [1024, 0]
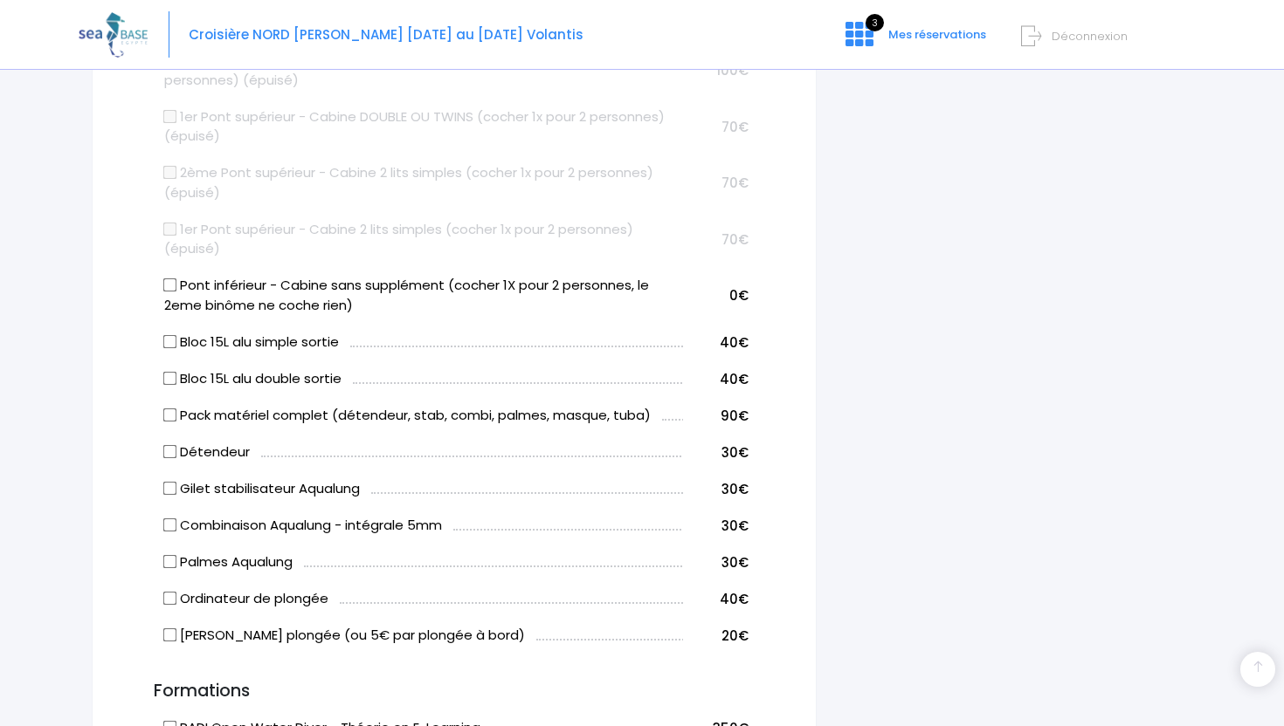
click at [174, 279] on input "Pont inférieur - Cabine sans supplément (cocher 1X pour 2 personnes, le 2eme bi…" at bounding box center [170, 286] width 14 height 14
checkbox input "false"
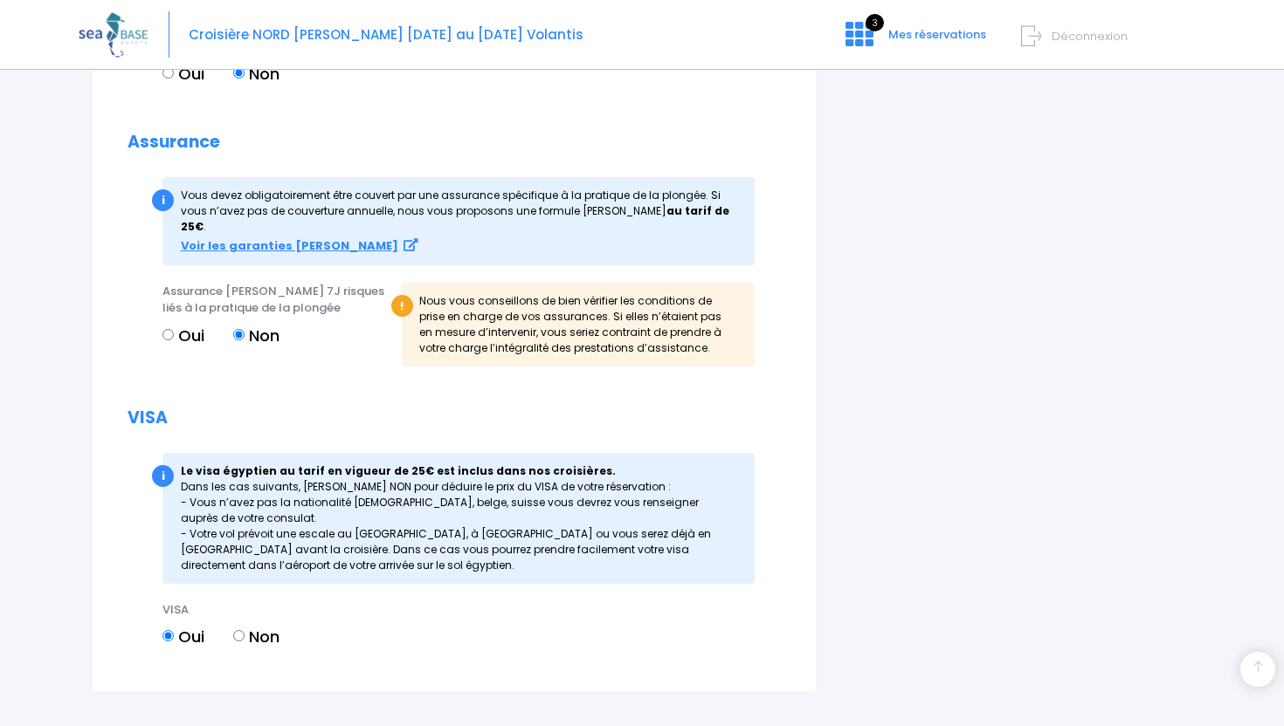
scroll to position [2043, 0]
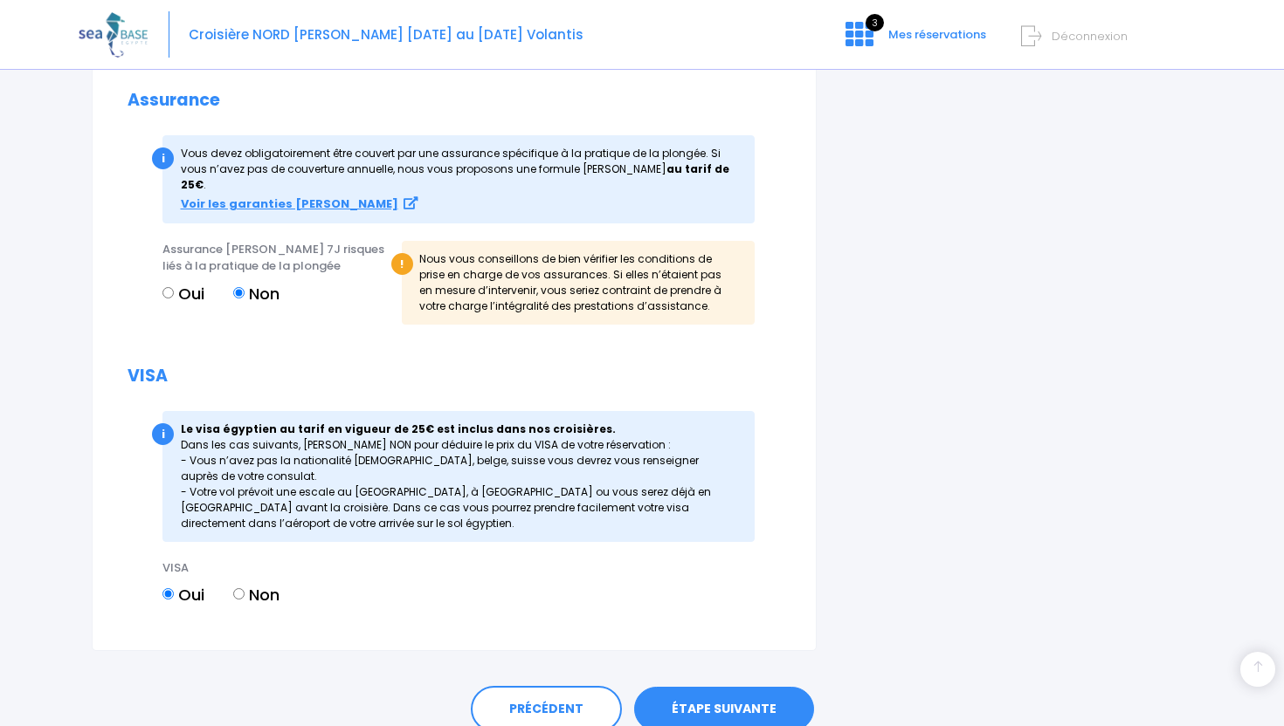
click at [718, 687] on link "ÉTAPE SUIVANTE" at bounding box center [724, 709] width 180 height 45
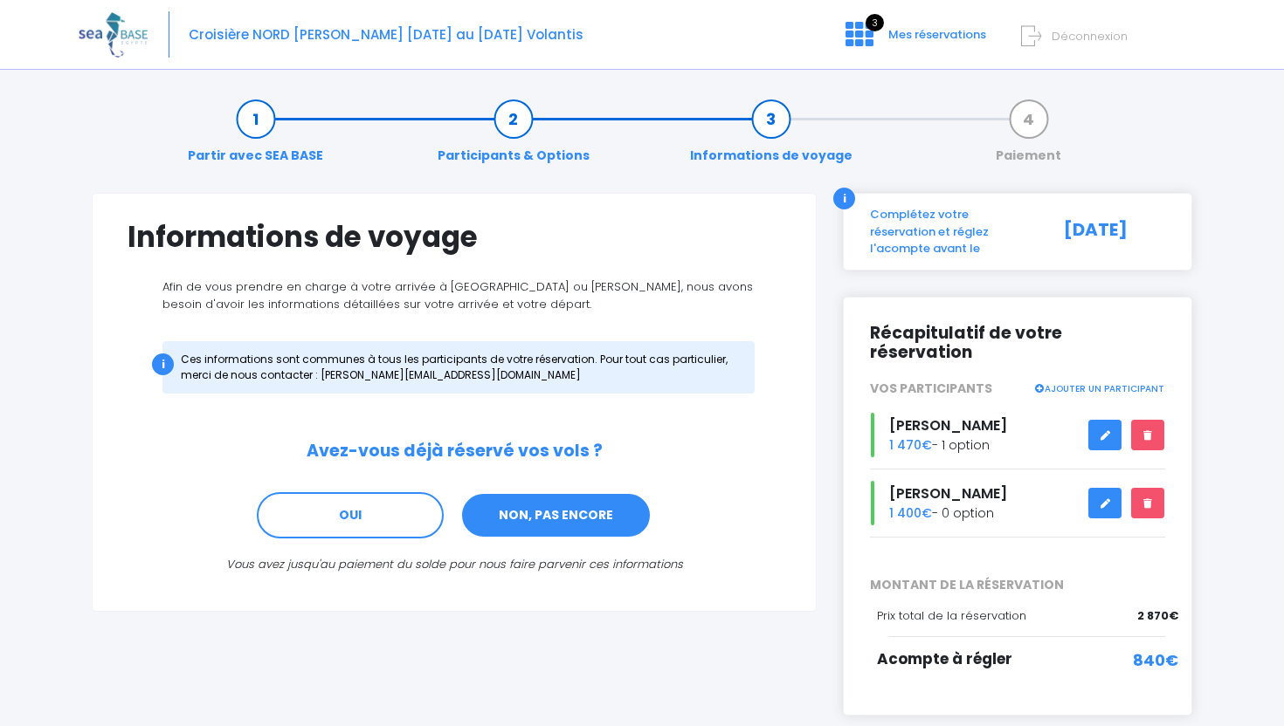
click at [584, 512] on link "NON, PAS ENCORE" at bounding box center [555, 515] width 191 height 47
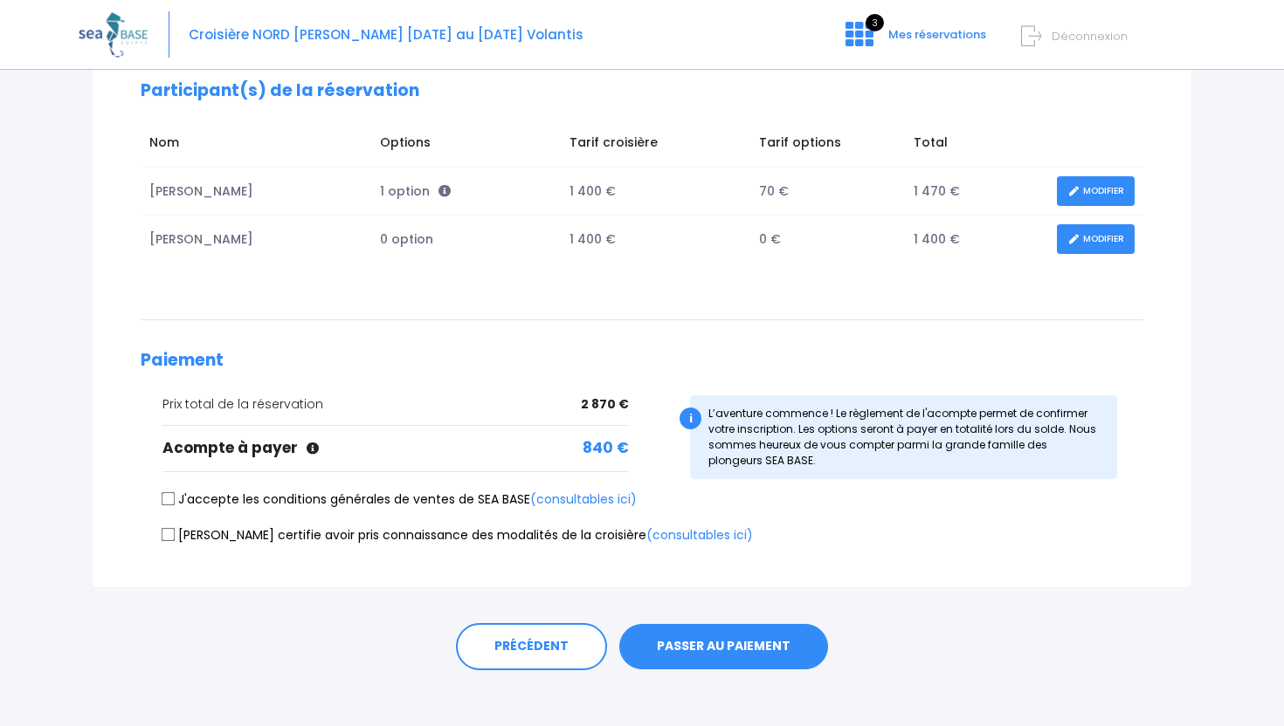
scroll to position [248, 0]
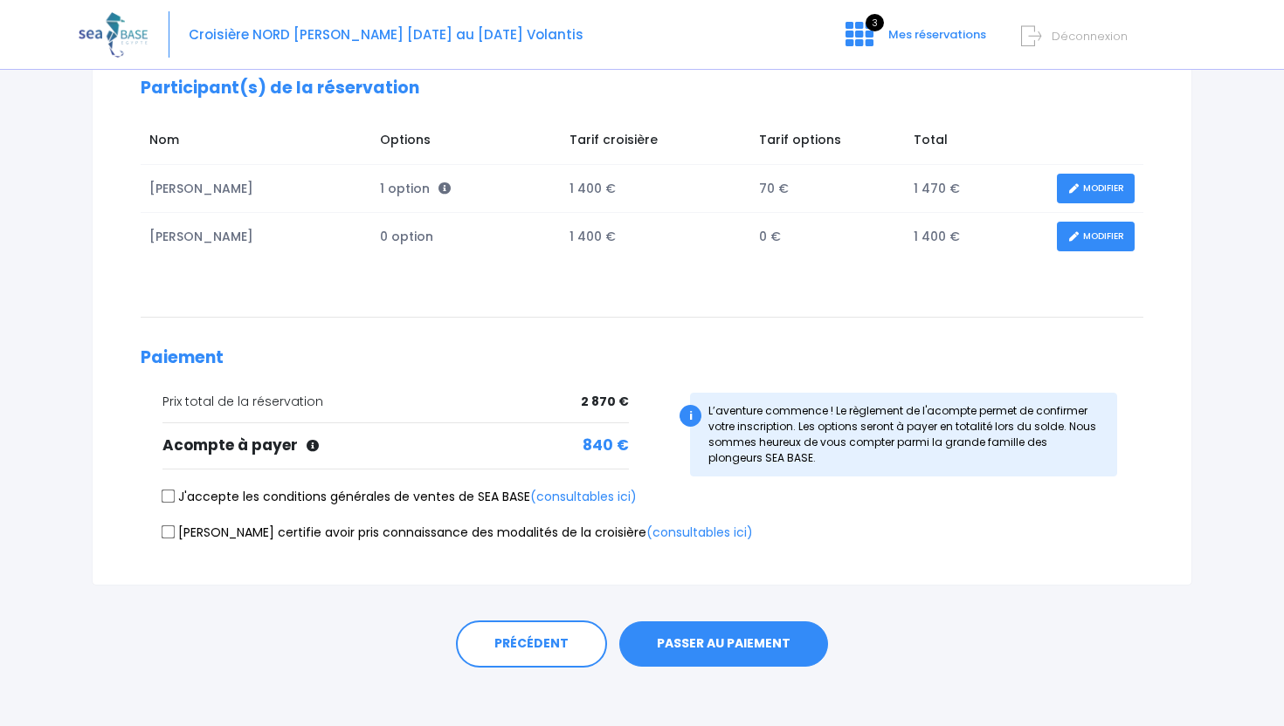
click at [171, 493] on input "J'accepte les conditions générales de ventes de SEA BASE (consultables ici)" at bounding box center [169, 497] width 14 height 14
checkbox input "true"
click at [167, 536] on input "[PERSON_NAME] certifie avoir pris connaissance des modalités de la croisière (c…" at bounding box center [169, 532] width 14 height 14
checkbox input "true"
click at [725, 642] on button "PASSER AU PAIEMENT" at bounding box center [723, 644] width 209 height 45
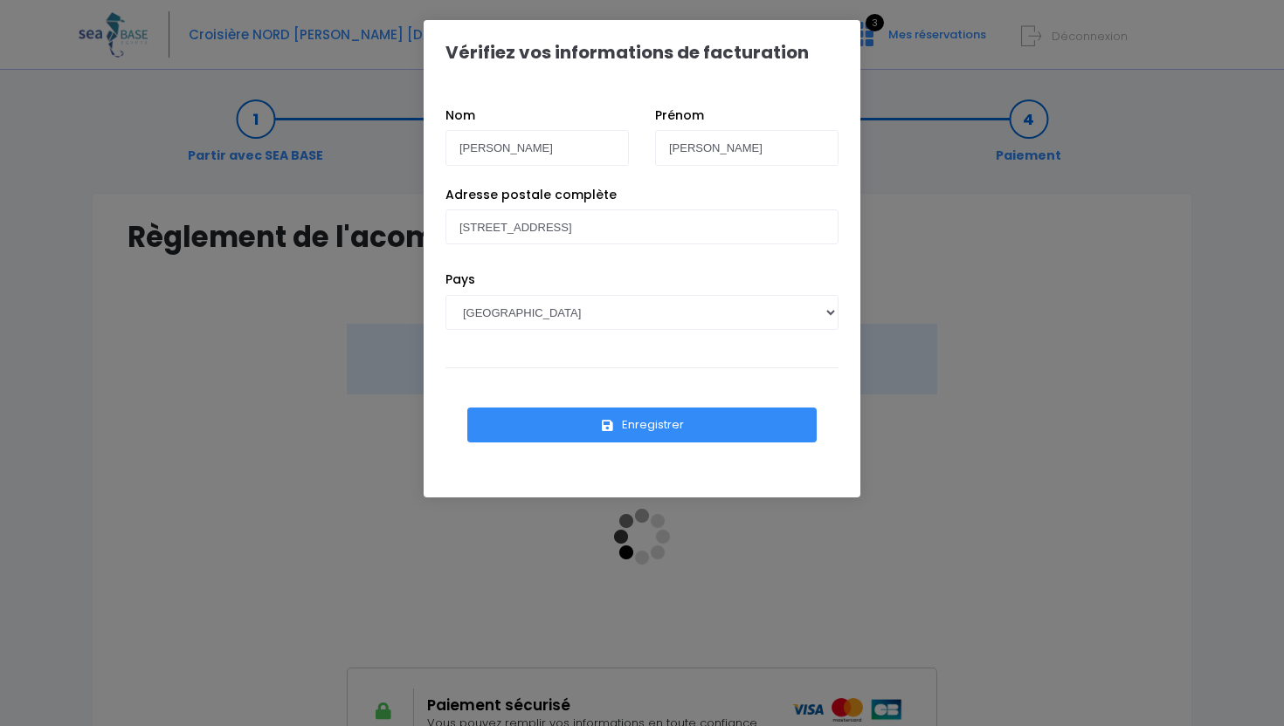
click at [694, 426] on button "Enregistrer" at bounding box center [641, 425] width 349 height 35
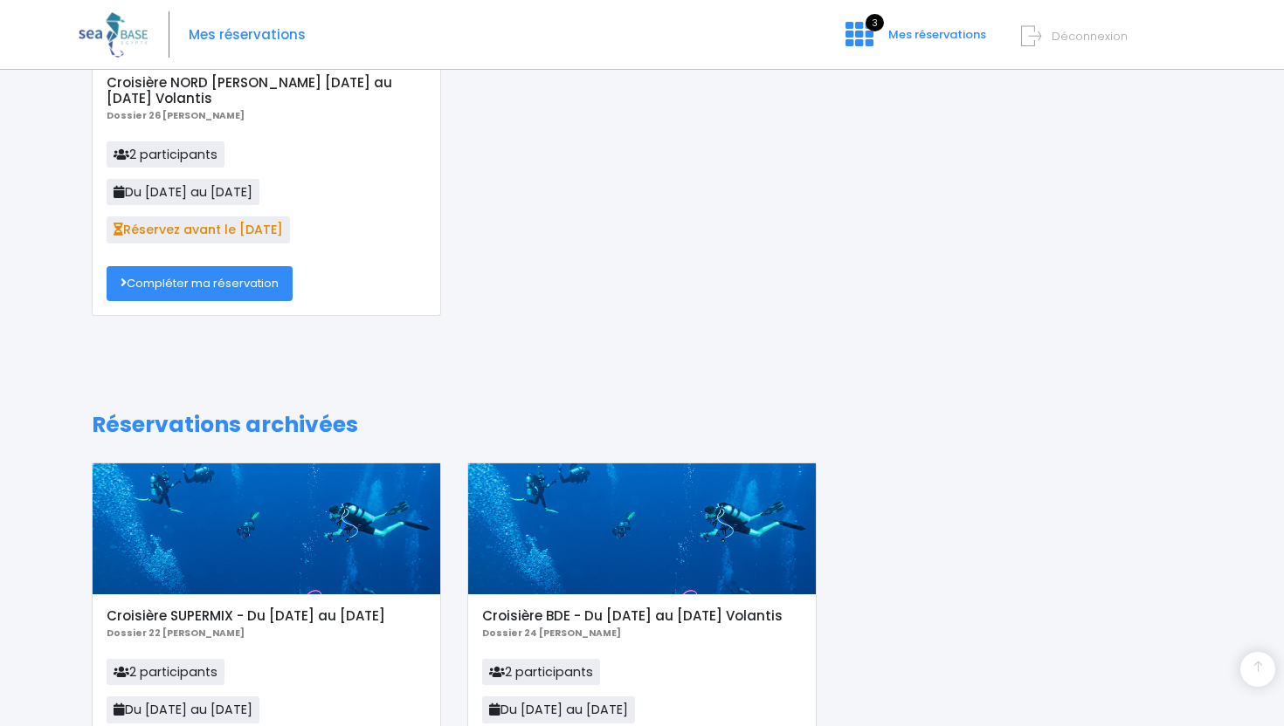
scroll to position [365, 0]
